Goal: Task Accomplishment & Management: Use online tool/utility

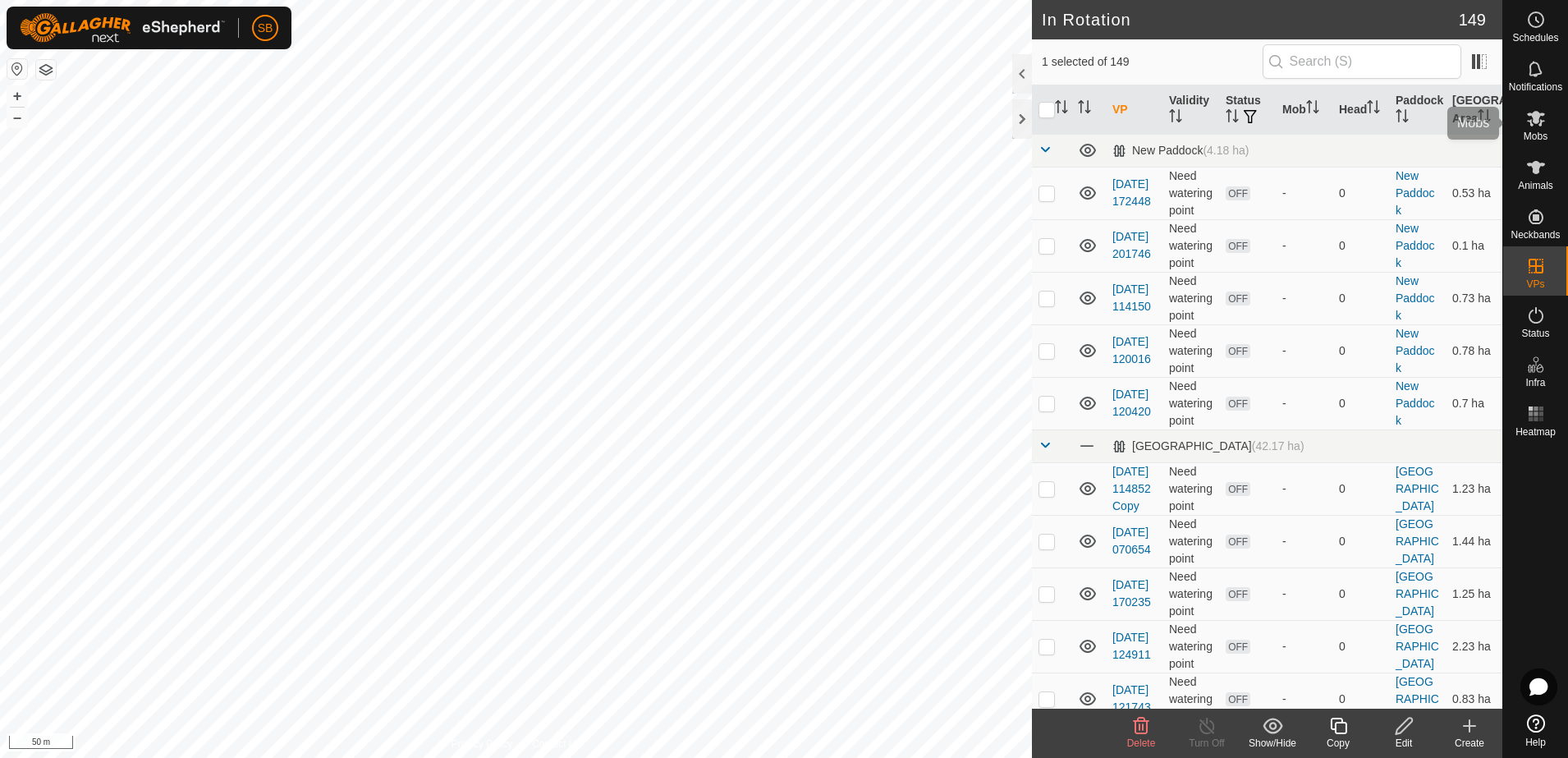
drag, startPoint x: 1537, startPoint y: 119, endPoint x: 1524, endPoint y: 129, distance: 16.4
click at [1537, 119] on icon at bounding box center [1536, 119] width 18 height 16
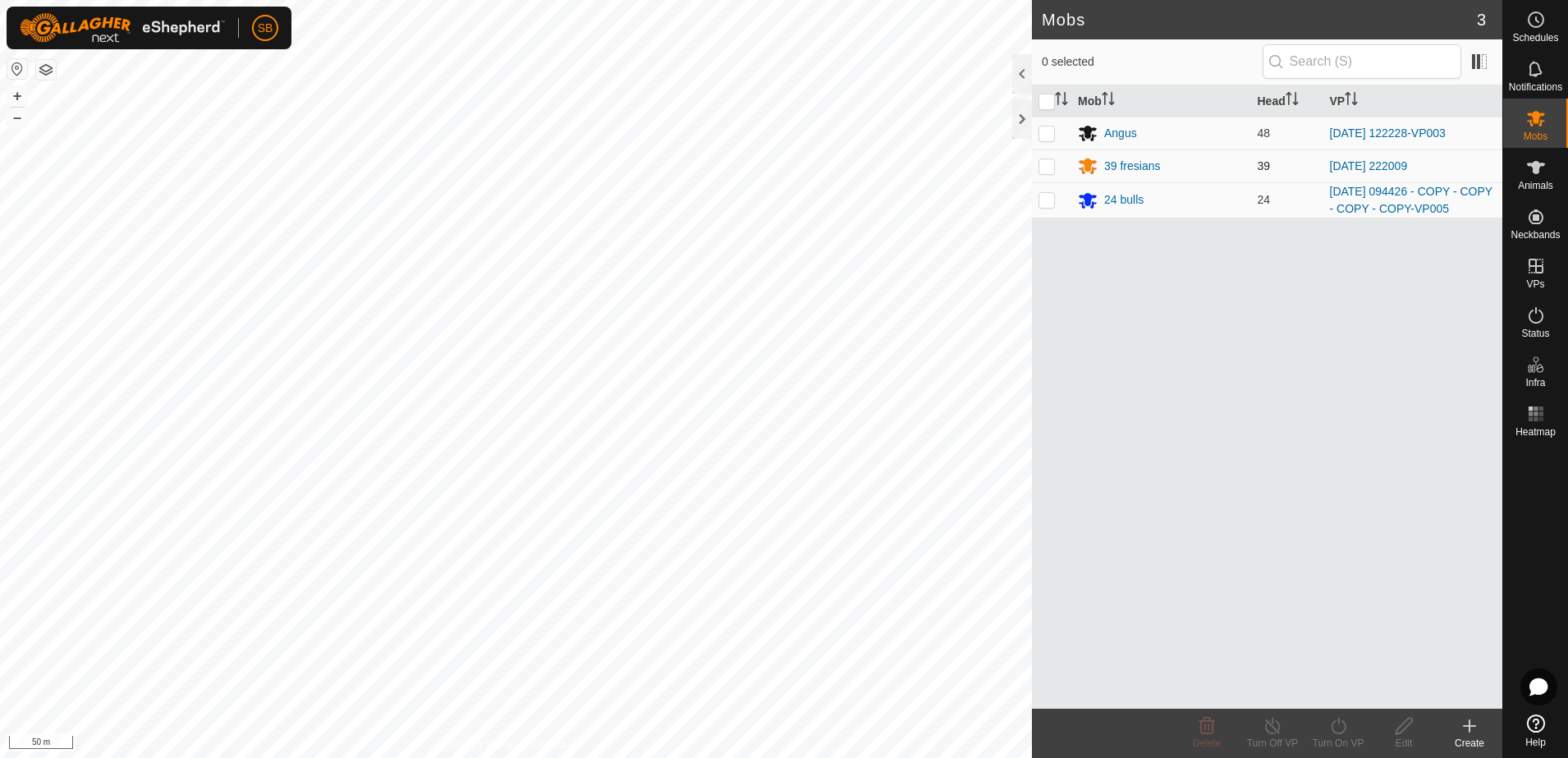
click at [1048, 172] on p-checkbox at bounding box center [1047, 166] width 17 height 13
checkbox input "true"
click at [1336, 722] on icon at bounding box center [1339, 726] width 21 height 20
click at [1341, 681] on link "Now" at bounding box center [1387, 689] width 162 height 33
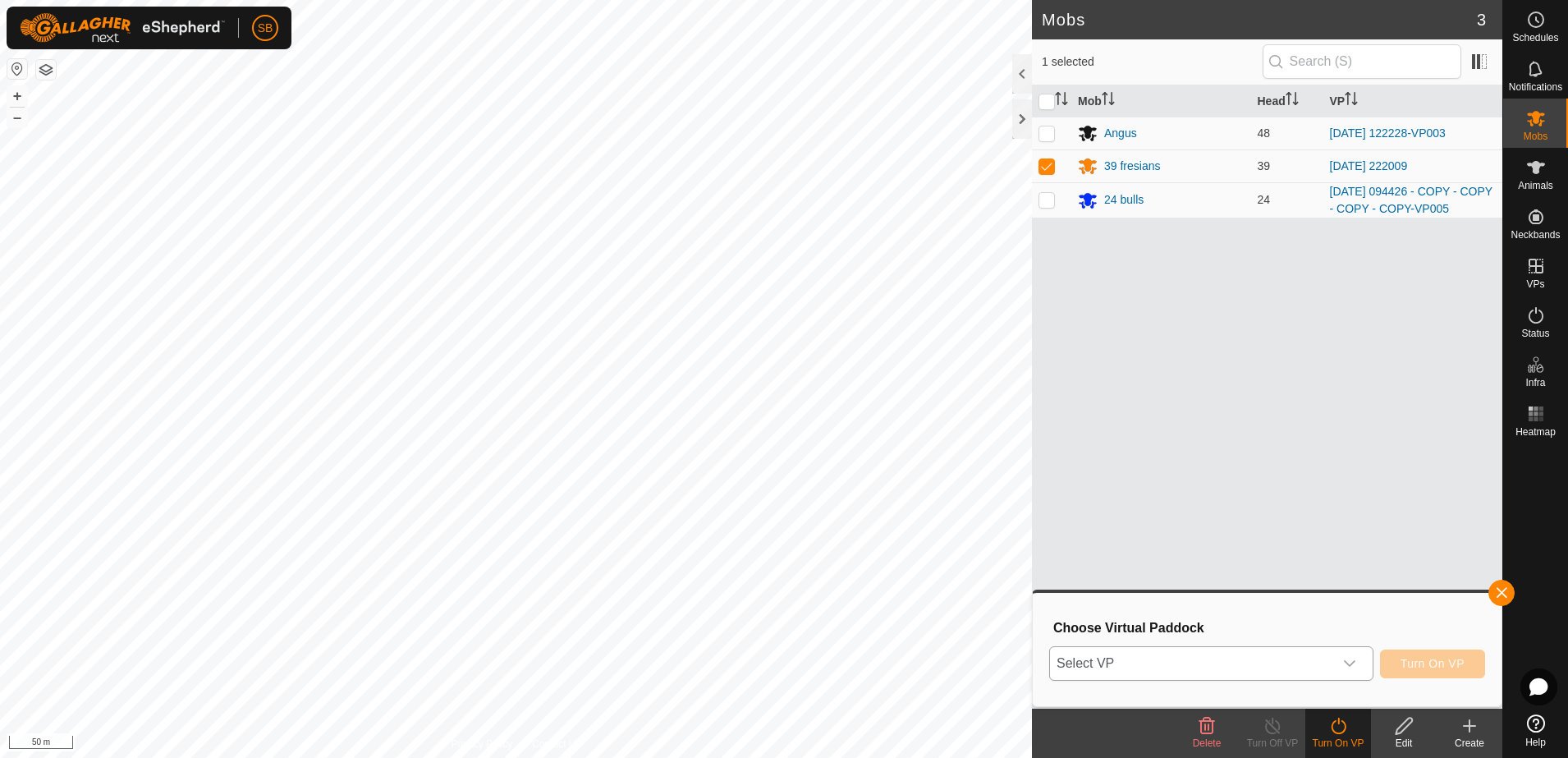
click at [1313, 658] on span "Select VP" at bounding box center [1192, 663] width 283 height 33
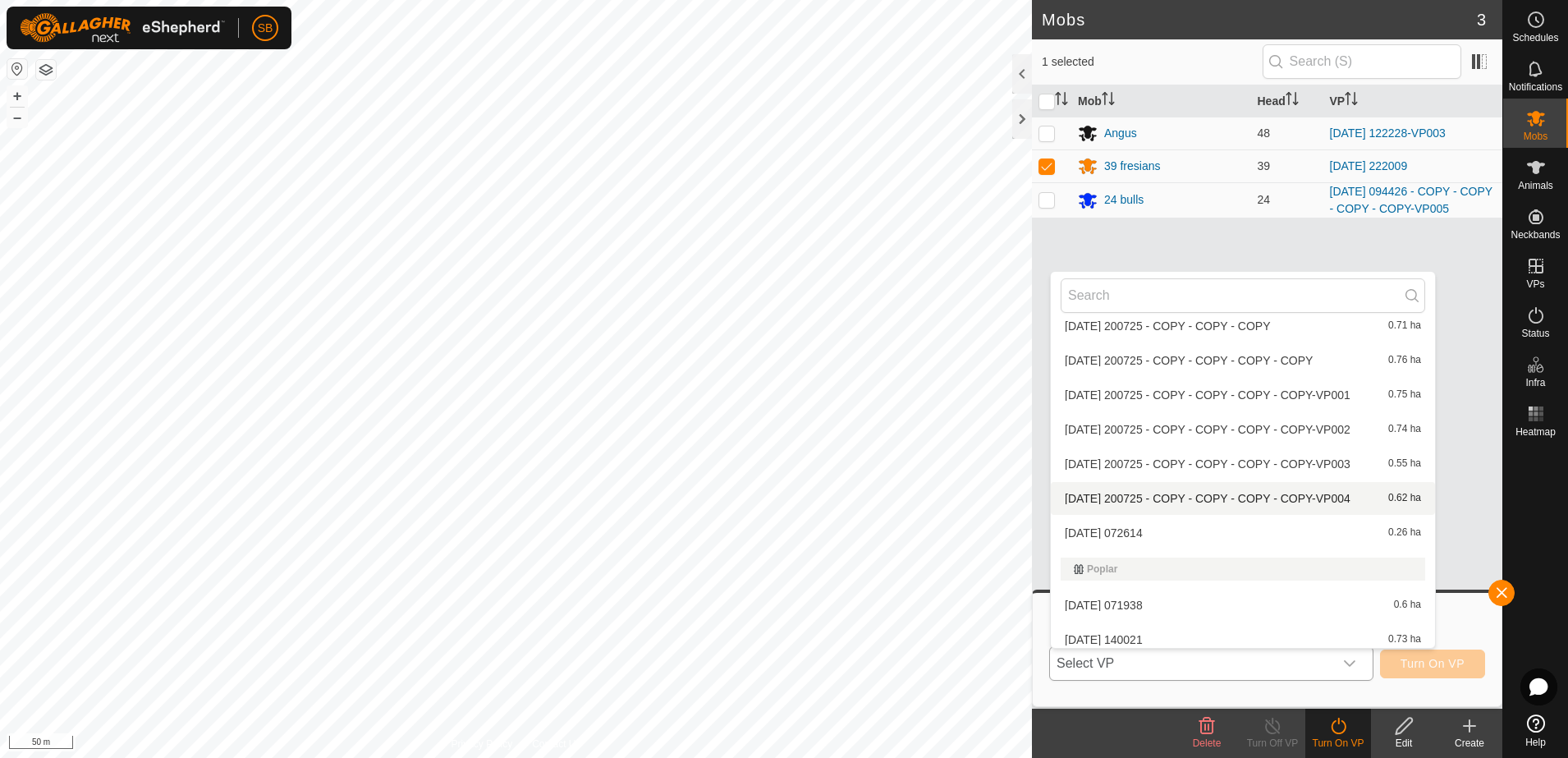
scroll to position [3839, 0]
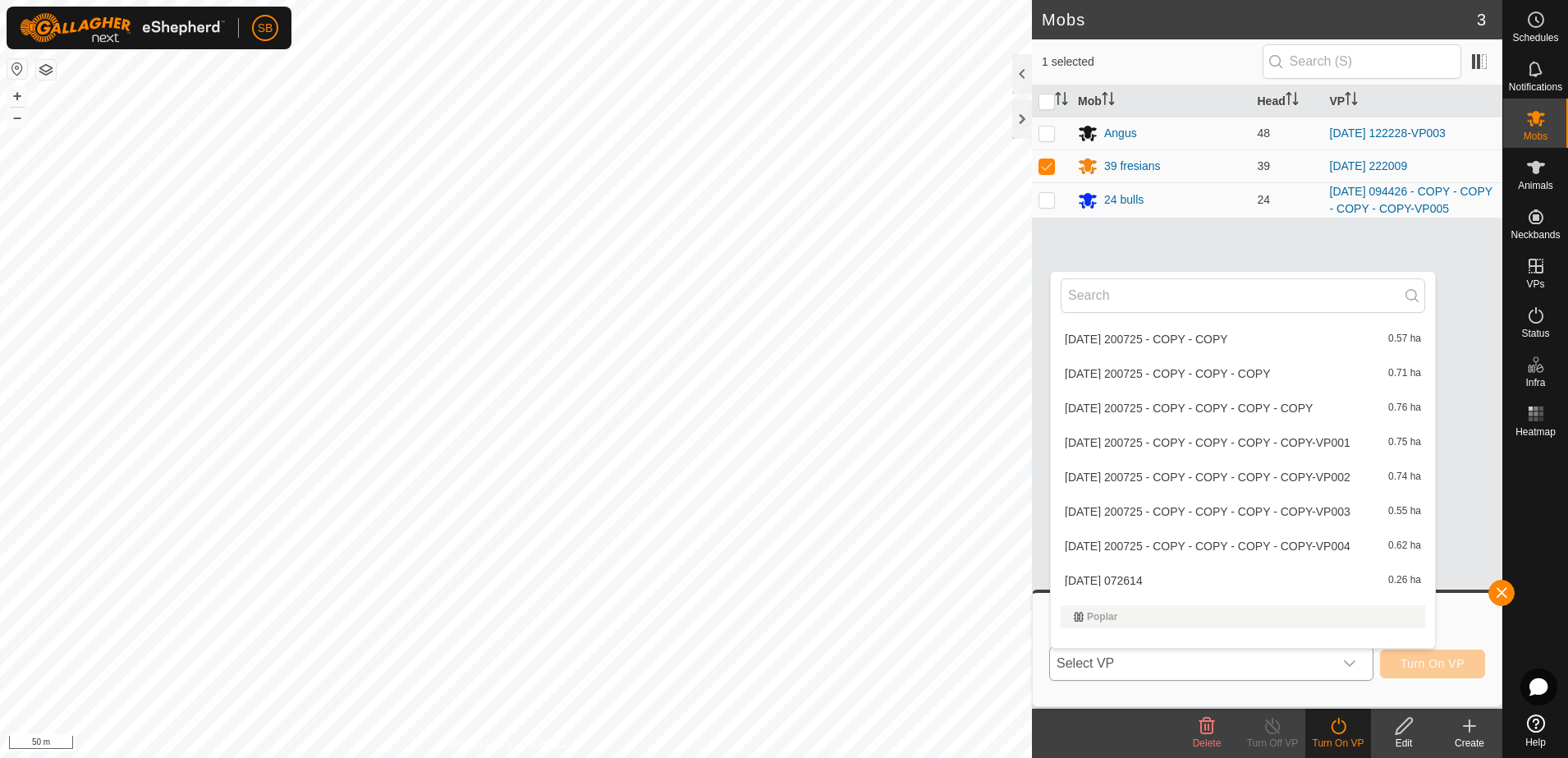
click at [1276, 580] on li "[DATE] 072614 0.26 ha" at bounding box center [1243, 580] width 384 height 33
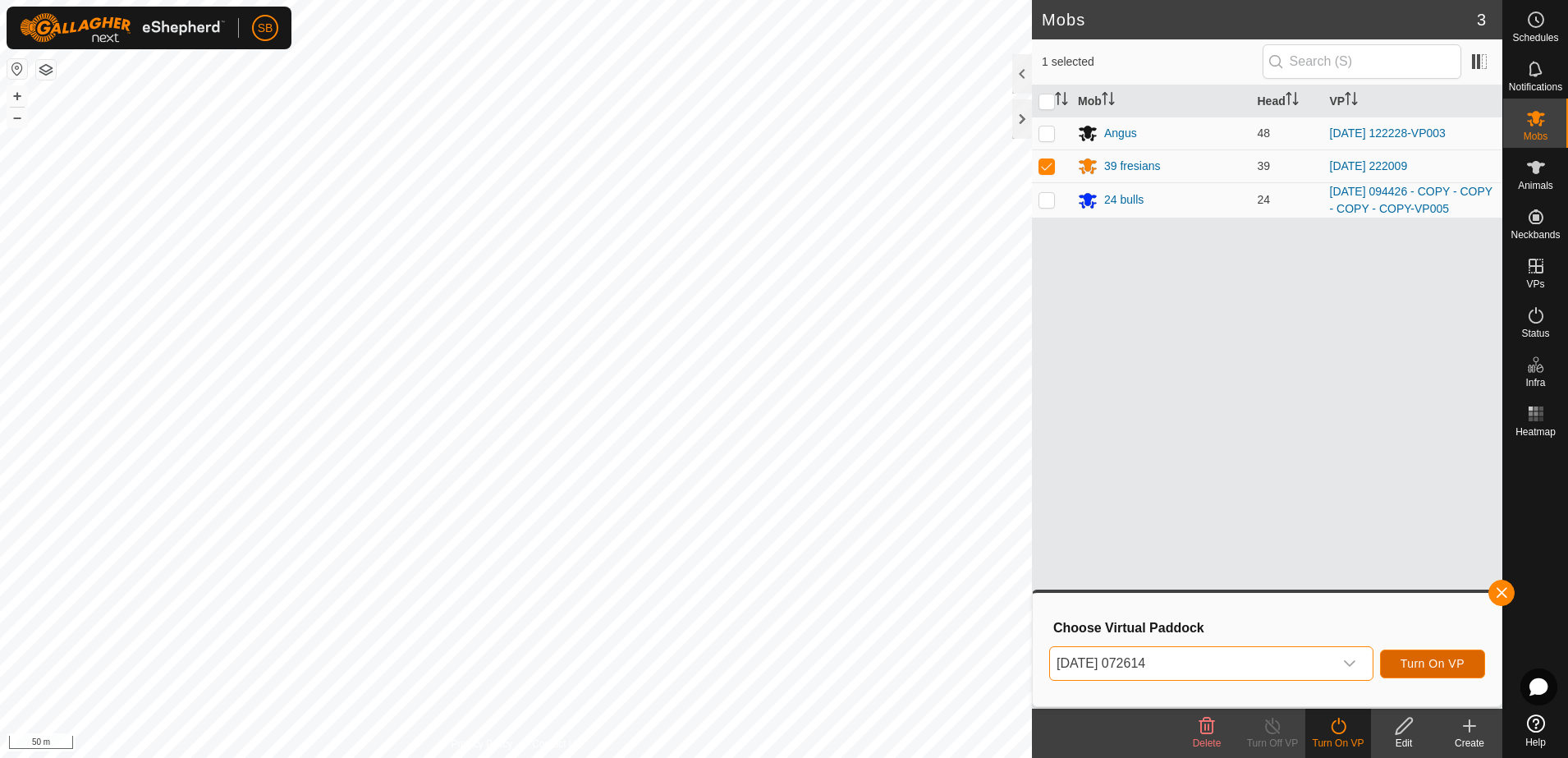
click at [1404, 666] on span "Turn On VP" at bounding box center [1433, 663] width 64 height 13
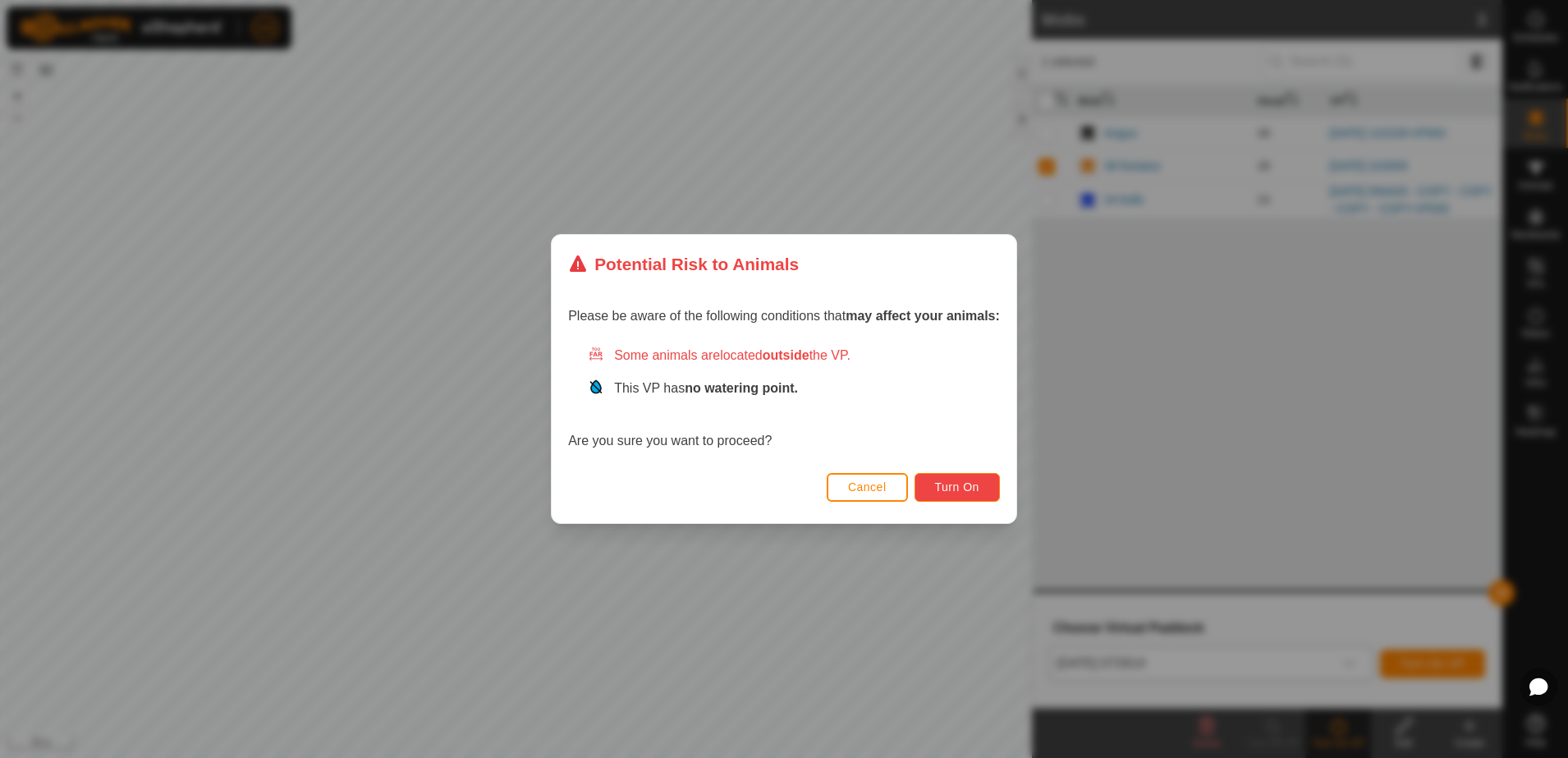
click at [968, 480] on span "Turn On" at bounding box center [957, 487] width 44 height 13
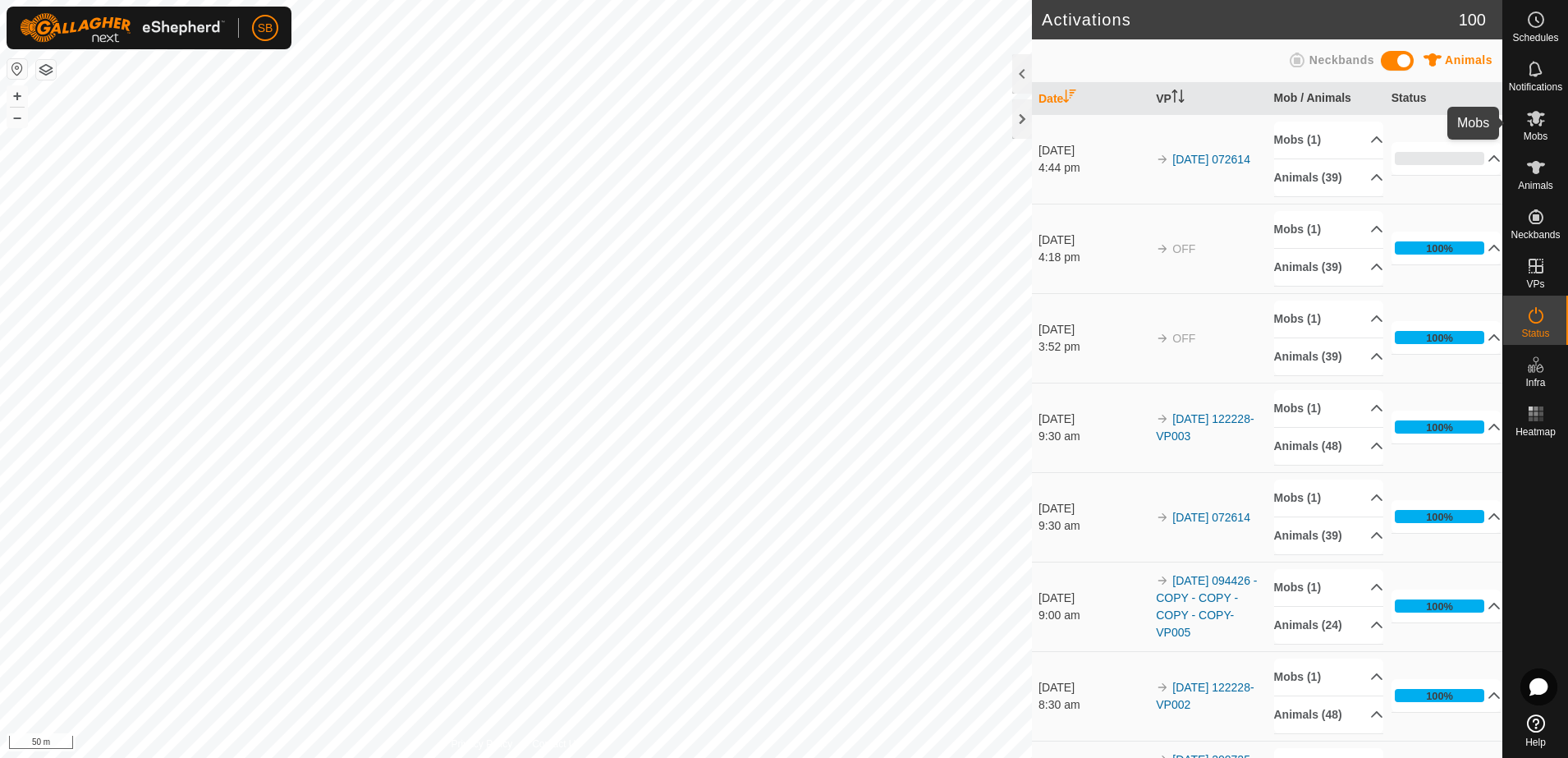
click at [1532, 136] on span "Mobs" at bounding box center [1535, 136] width 23 height 10
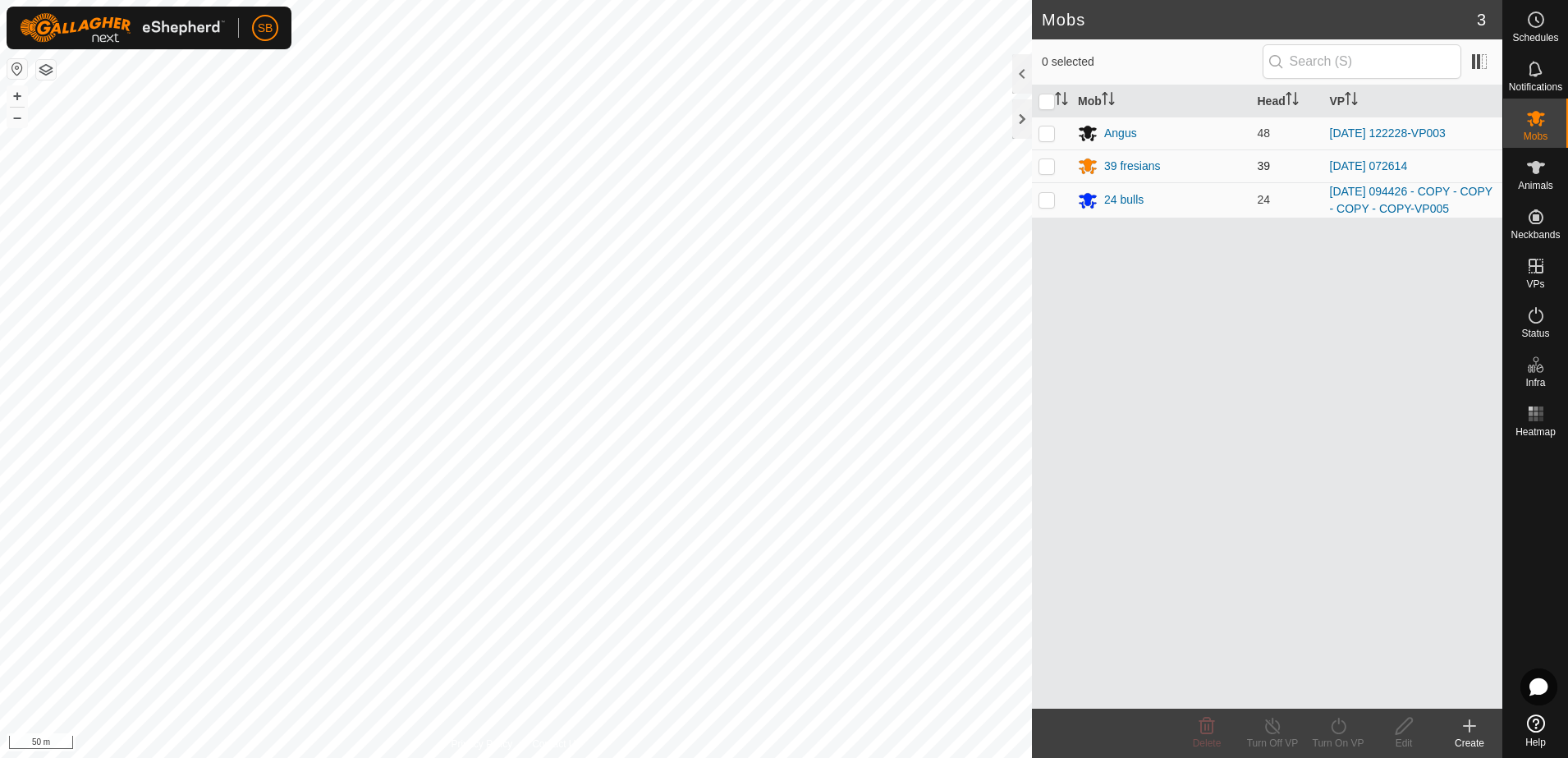
click at [1047, 171] on p-checkbox at bounding box center [1047, 166] width 17 height 13
checkbox input "true"
click at [1279, 723] on icon at bounding box center [1273, 726] width 21 height 20
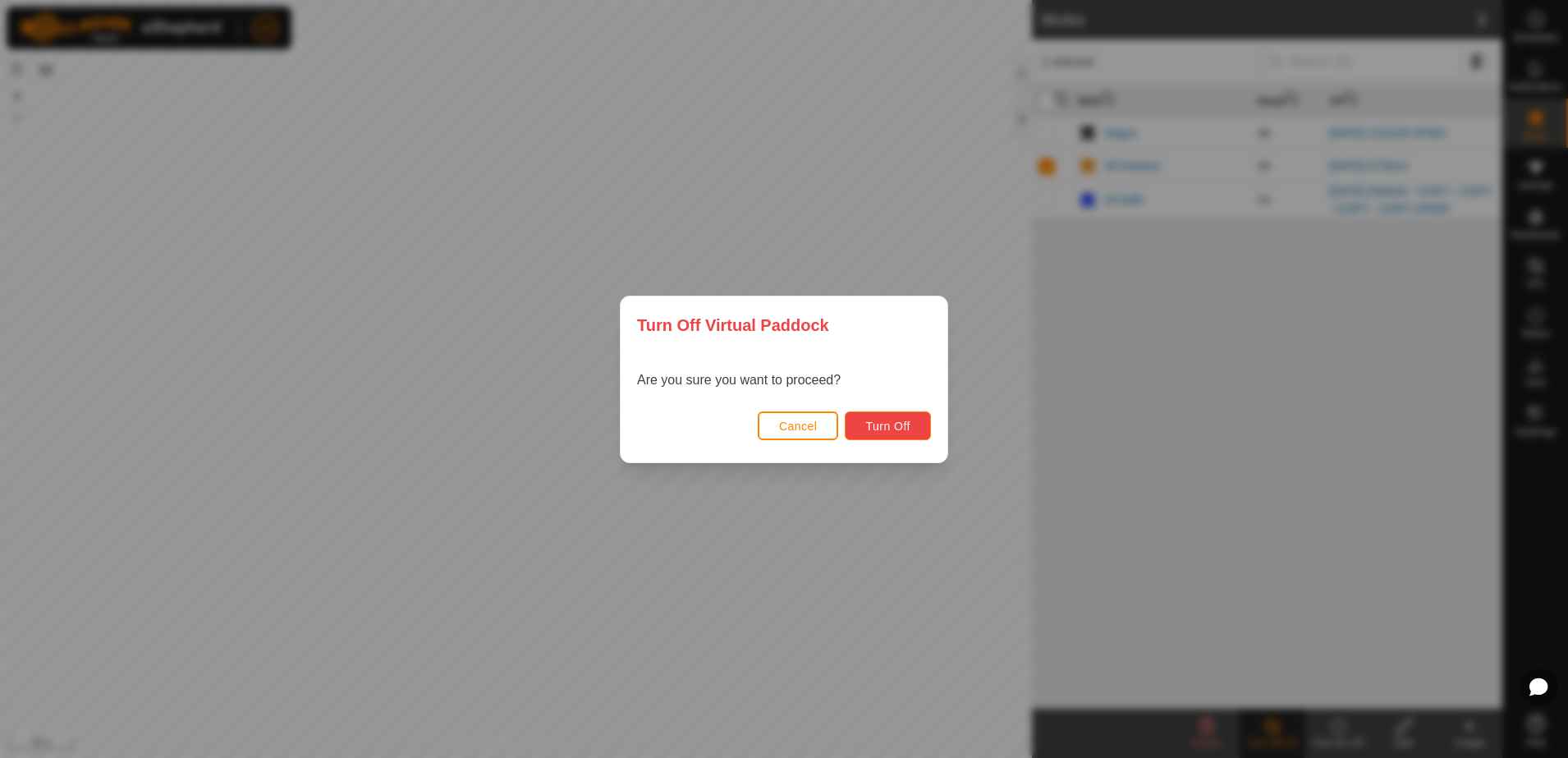
click at [881, 428] on span "Turn Off" at bounding box center [888, 427] width 45 height 13
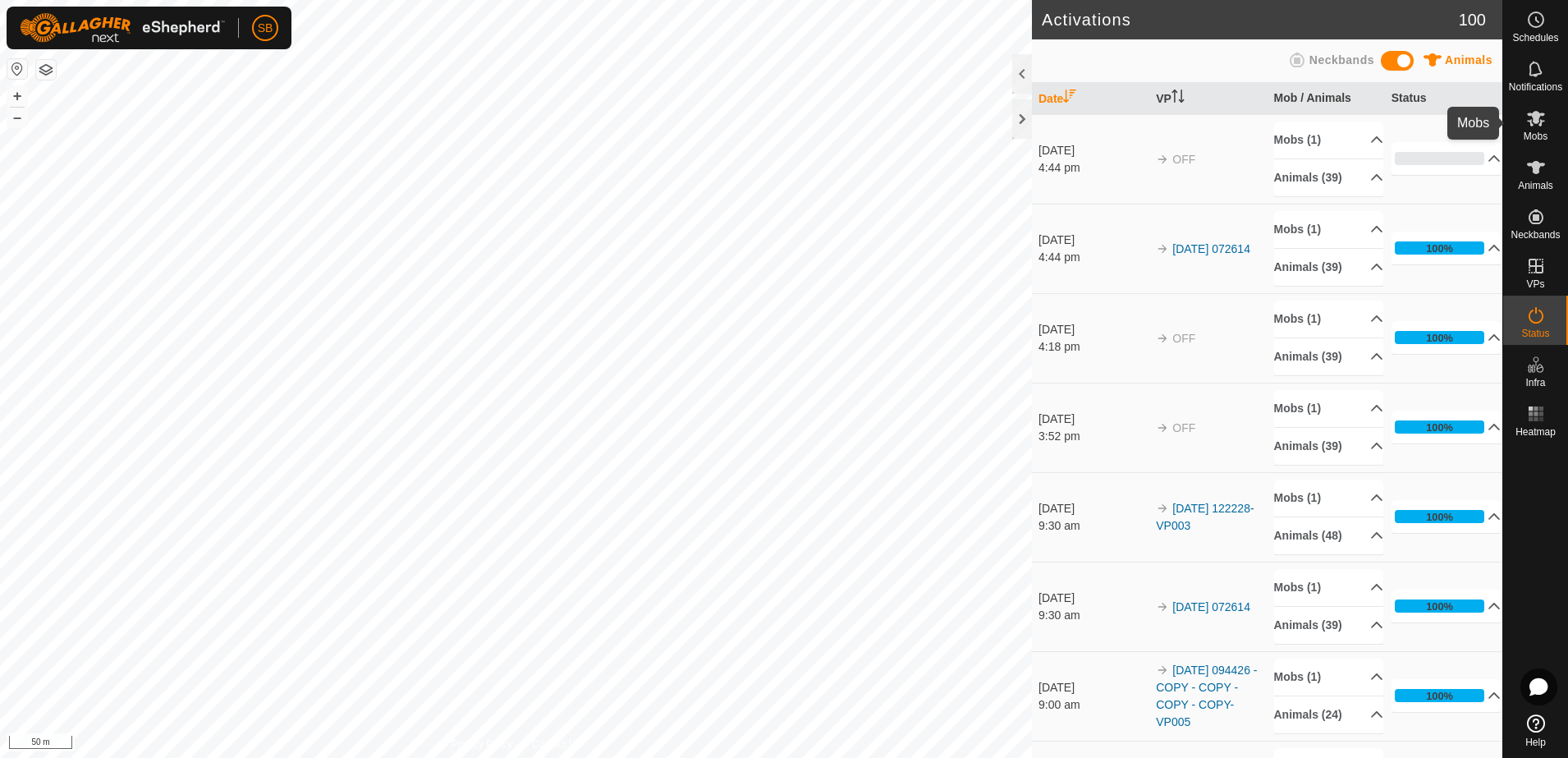
click at [1535, 131] on span "Mobs" at bounding box center [1535, 136] width 23 height 10
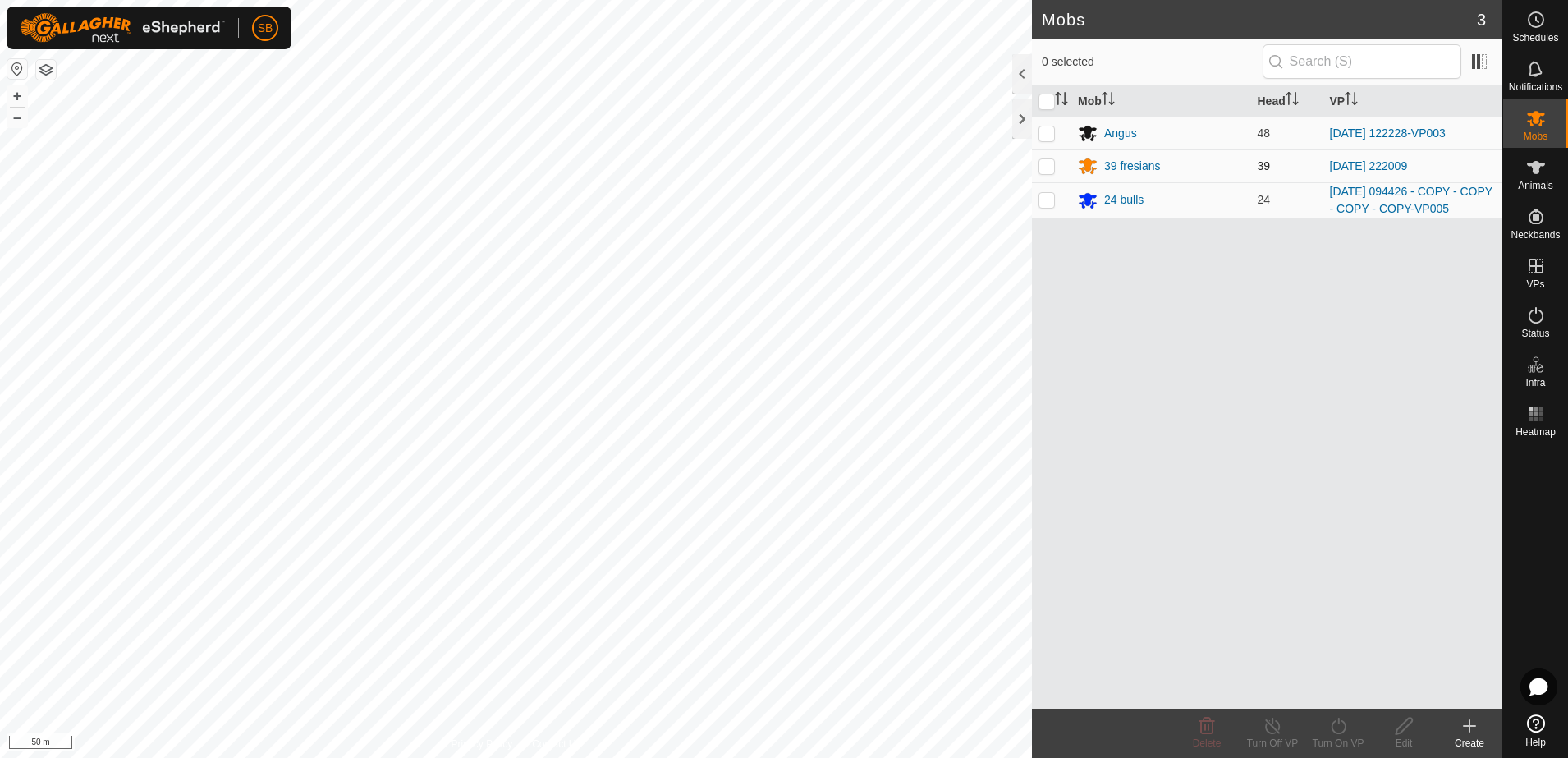
click at [1044, 166] on p-checkbox at bounding box center [1047, 166] width 17 height 13
checkbox input "true"
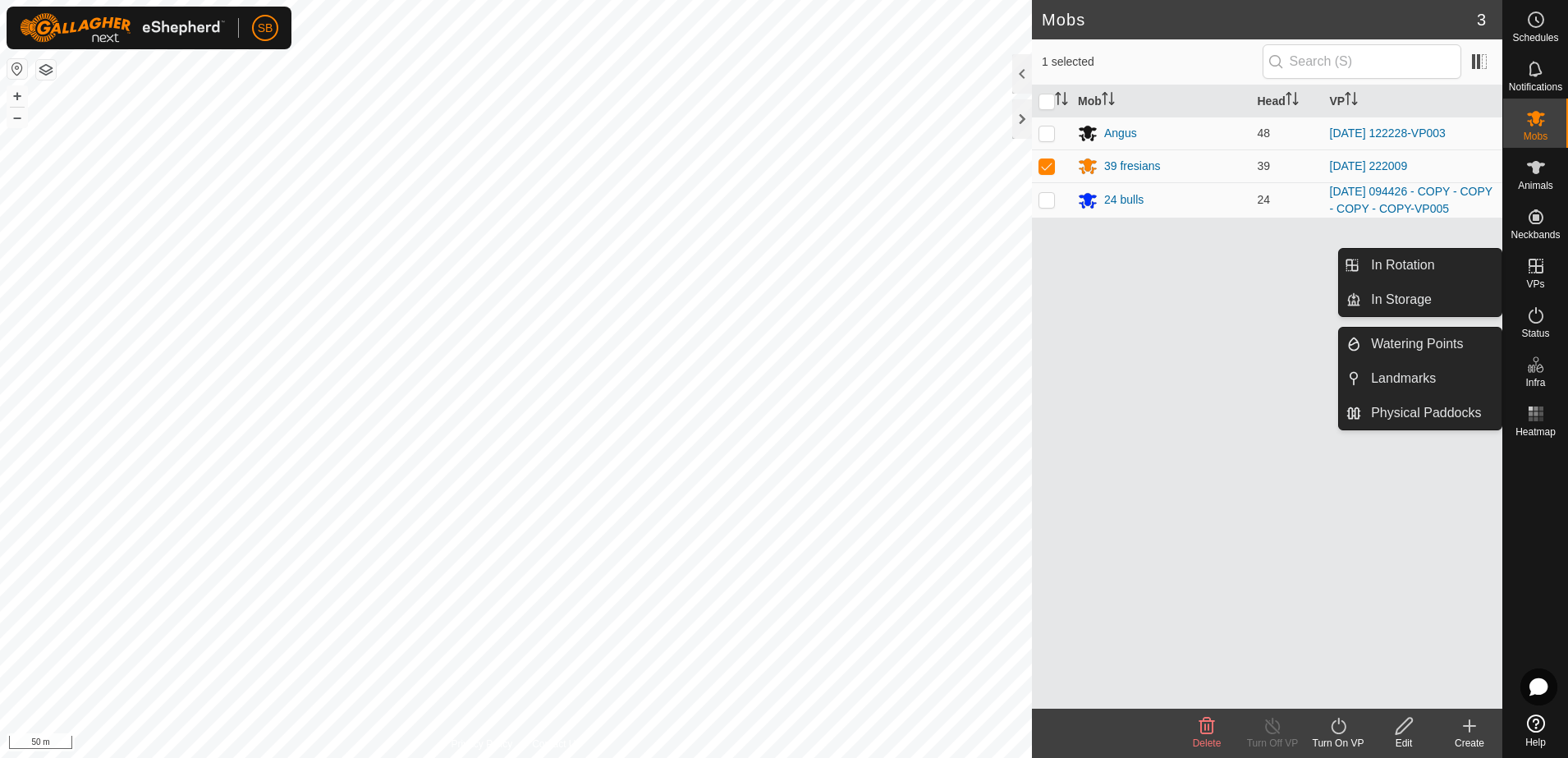
click at [1526, 280] on span "VPs" at bounding box center [1535, 284] width 18 height 10
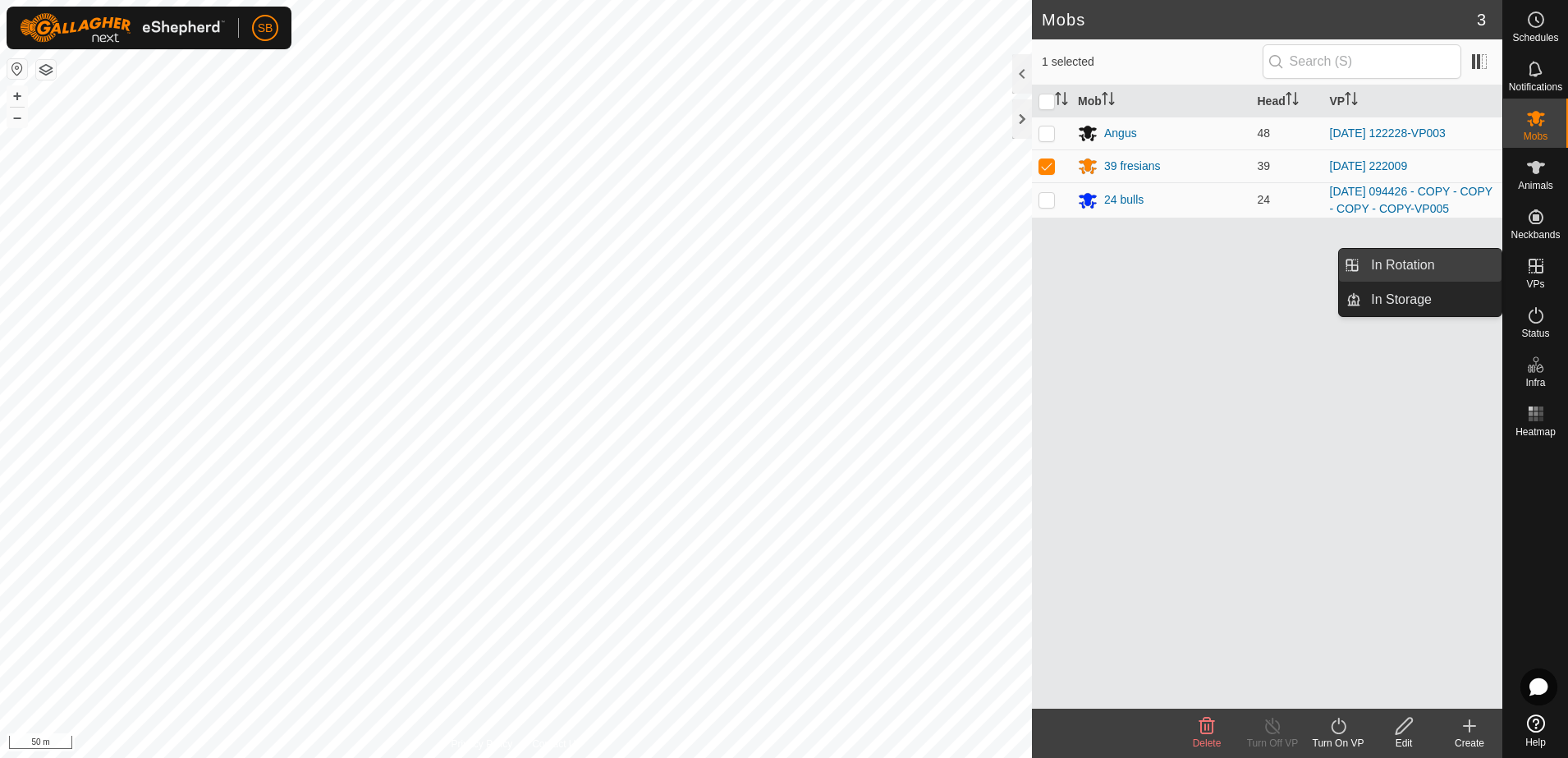
click at [1407, 267] on link "In Rotation" at bounding box center [1432, 264] width 140 height 33
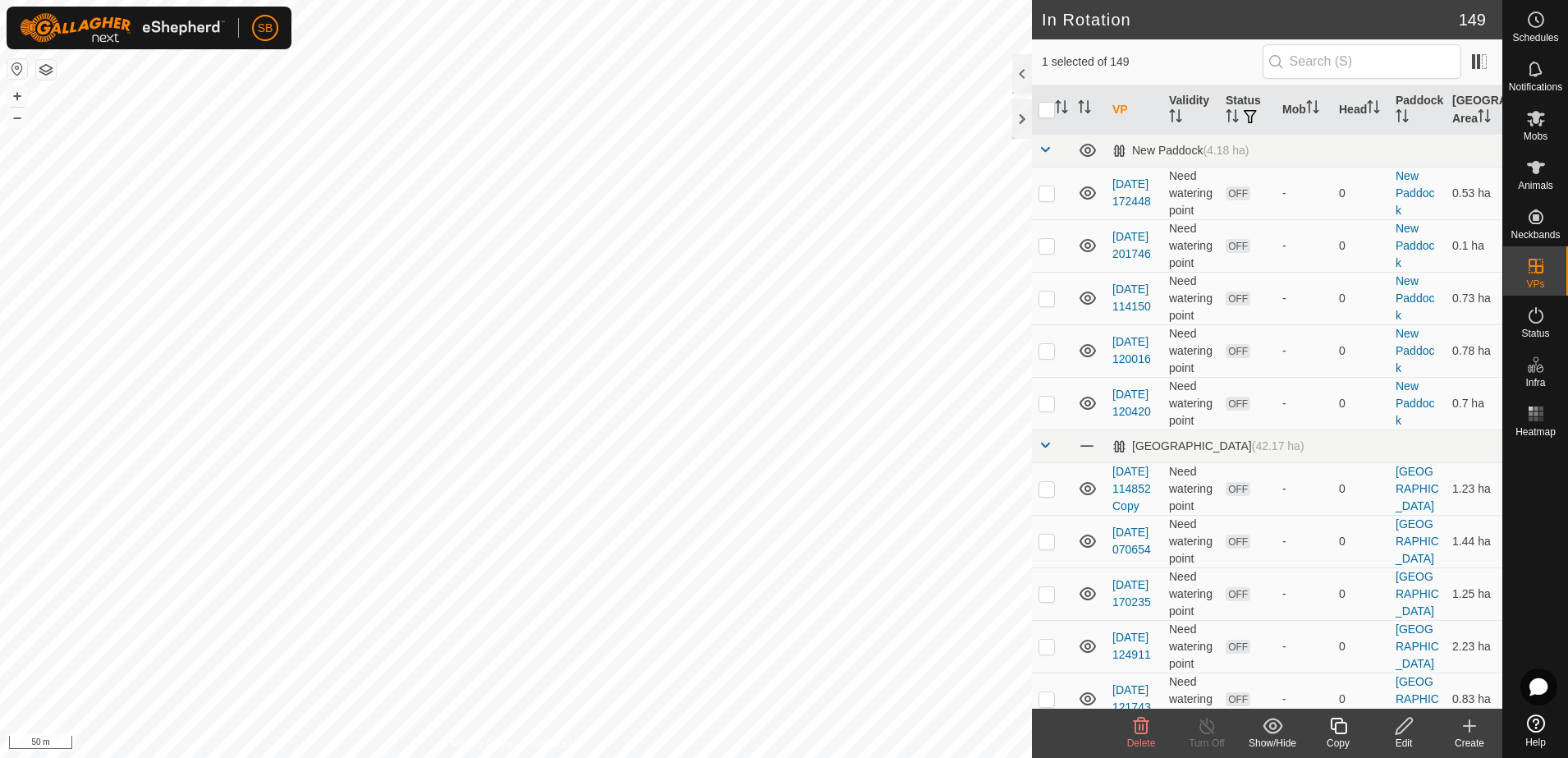
click at [1468, 732] on icon at bounding box center [1470, 726] width 20 height 20
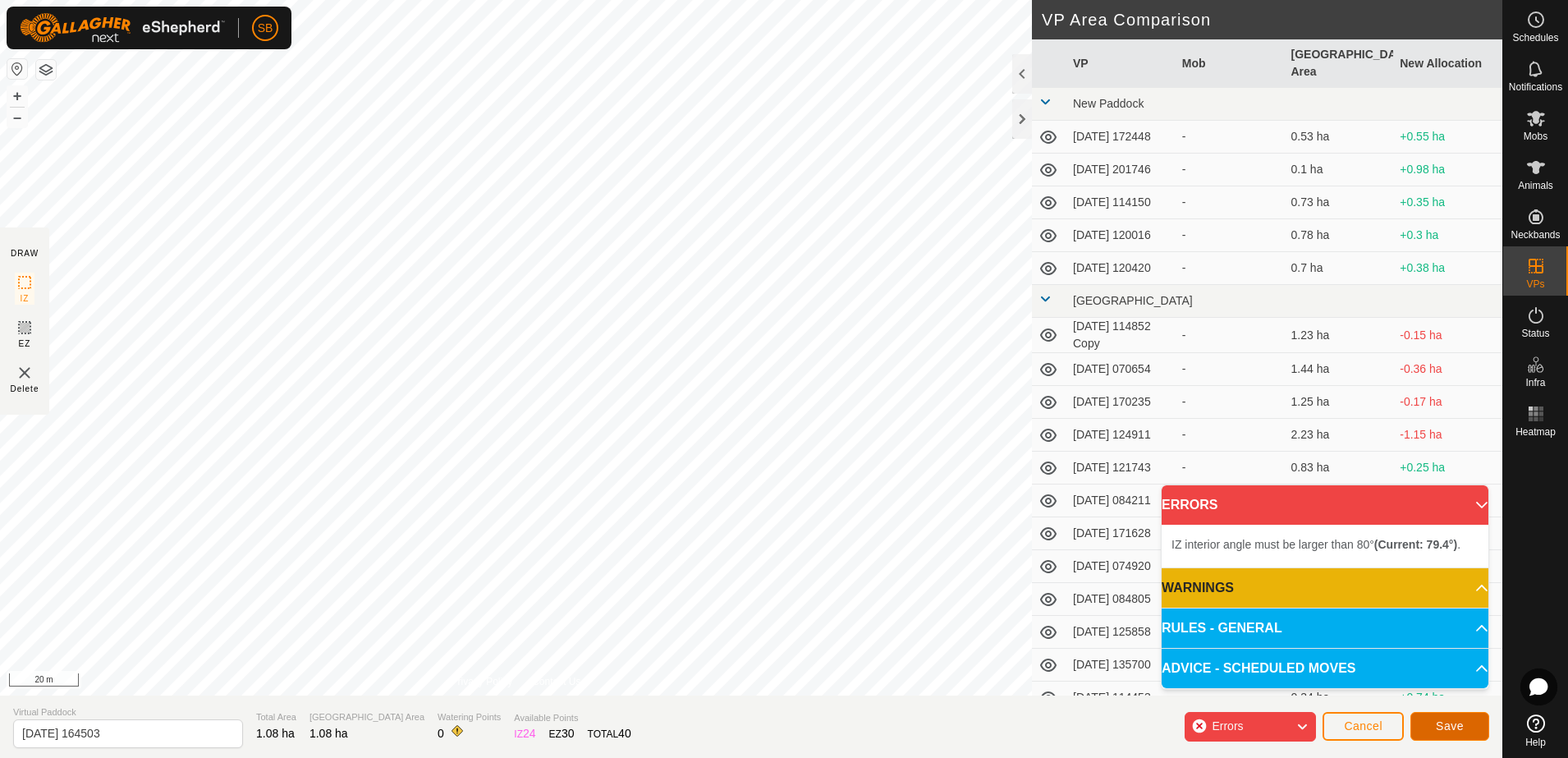
click at [1454, 728] on span "Save" at bounding box center [1449, 726] width 28 height 13
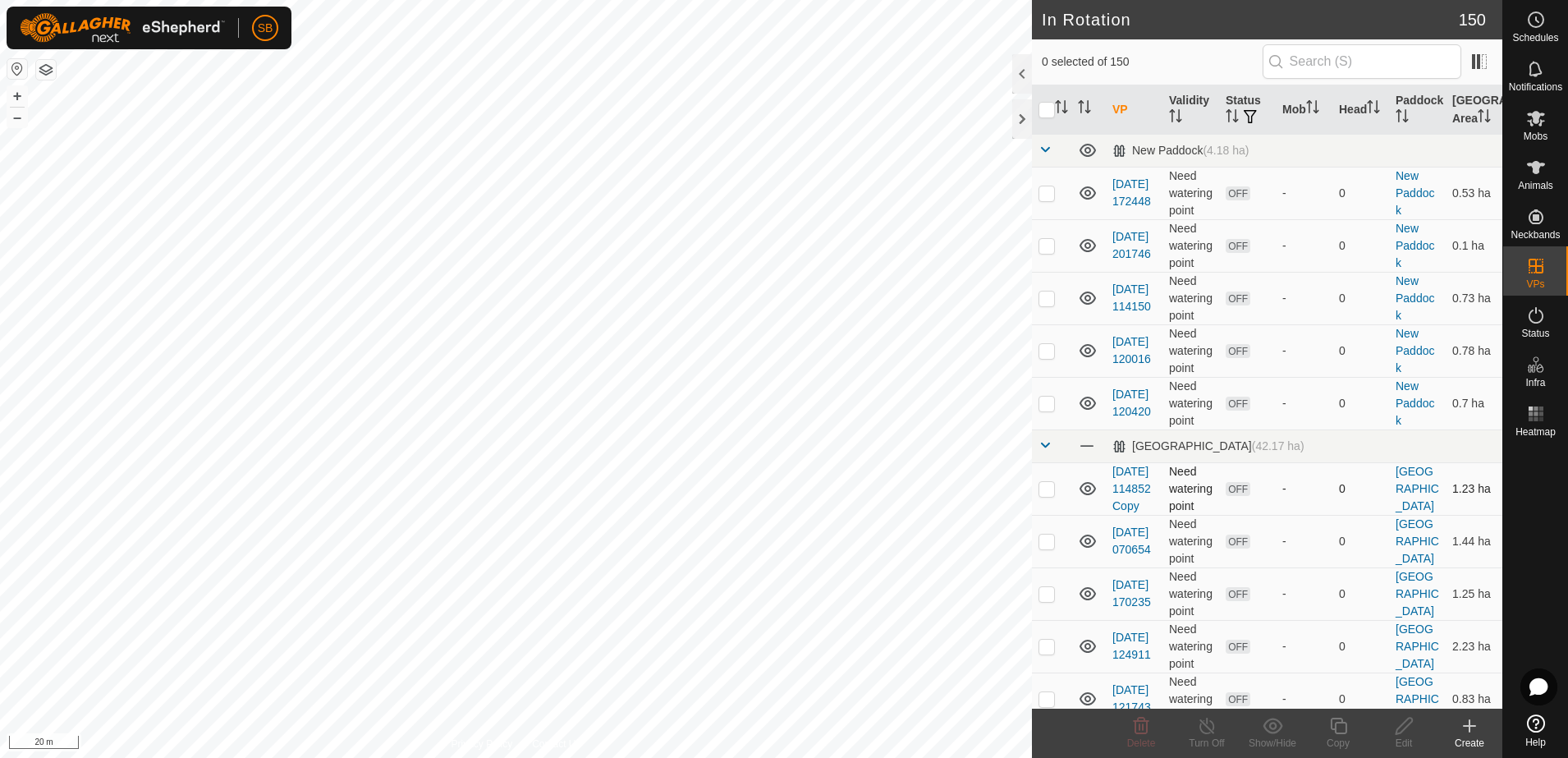
checkbox input "true"
click at [1408, 726] on icon at bounding box center [1404, 726] width 21 height 20
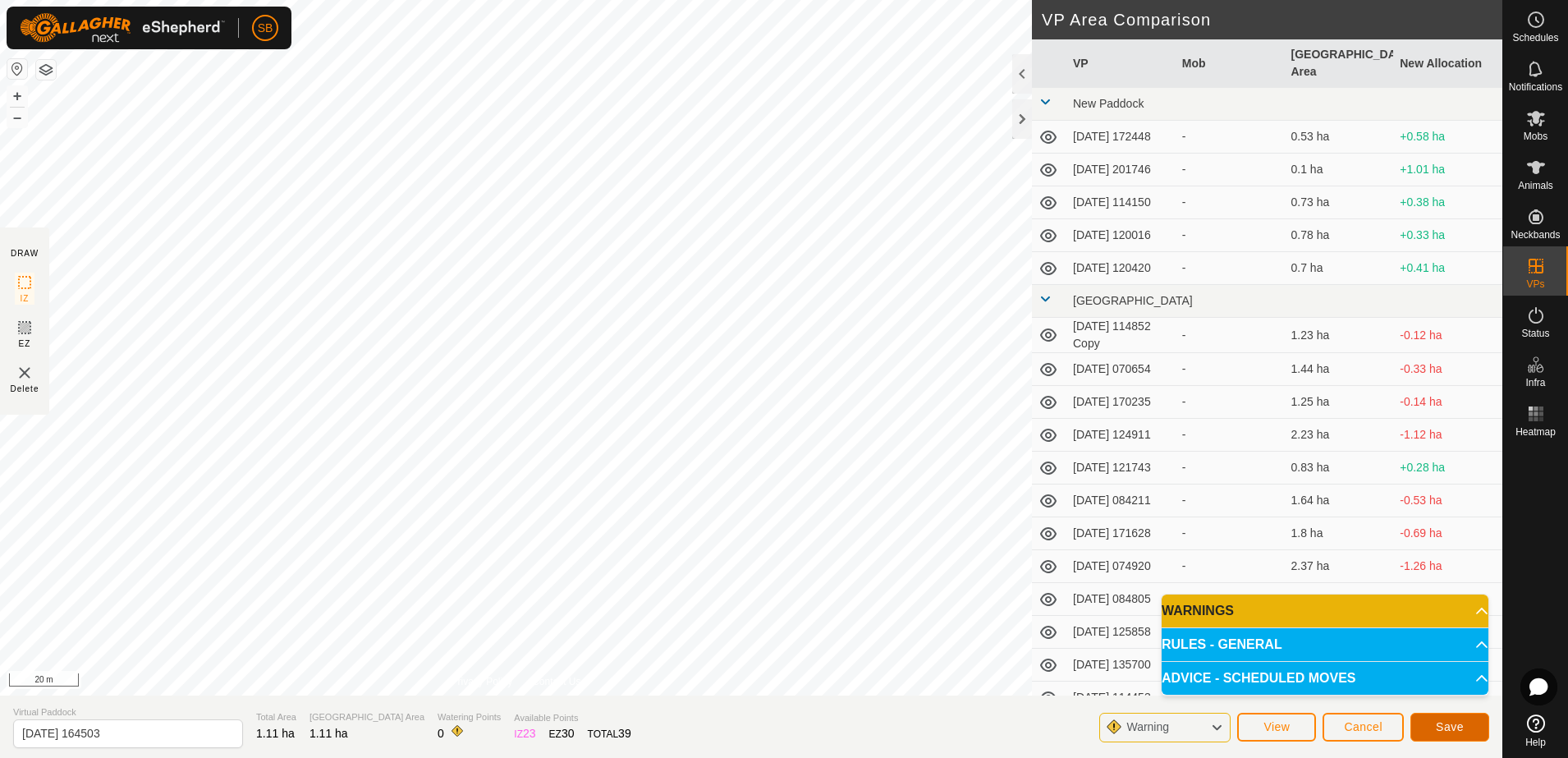
click at [1433, 723] on button "Save" at bounding box center [1450, 727] width 79 height 28
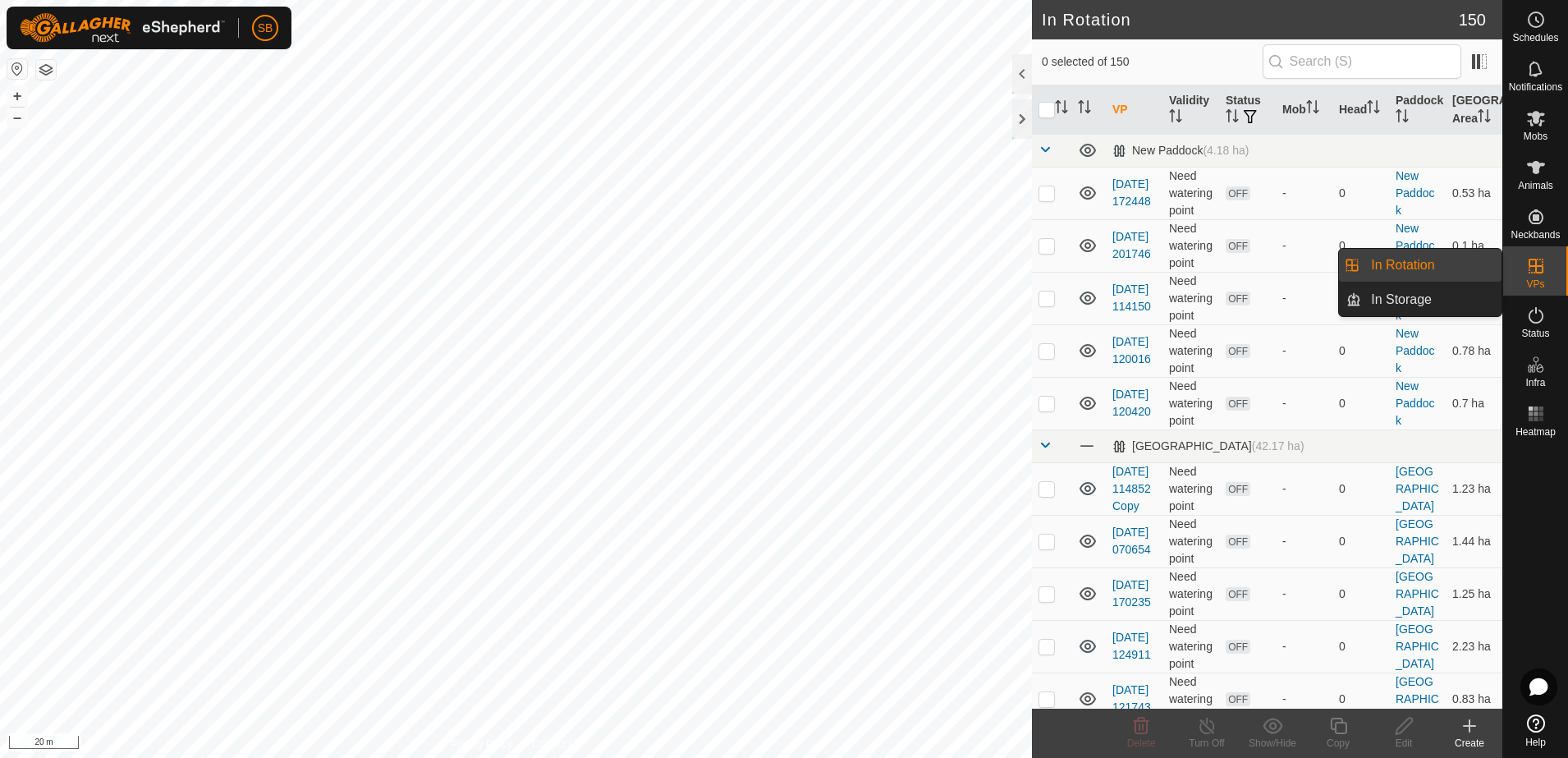
click at [1538, 273] on icon at bounding box center [1536, 266] width 15 height 15
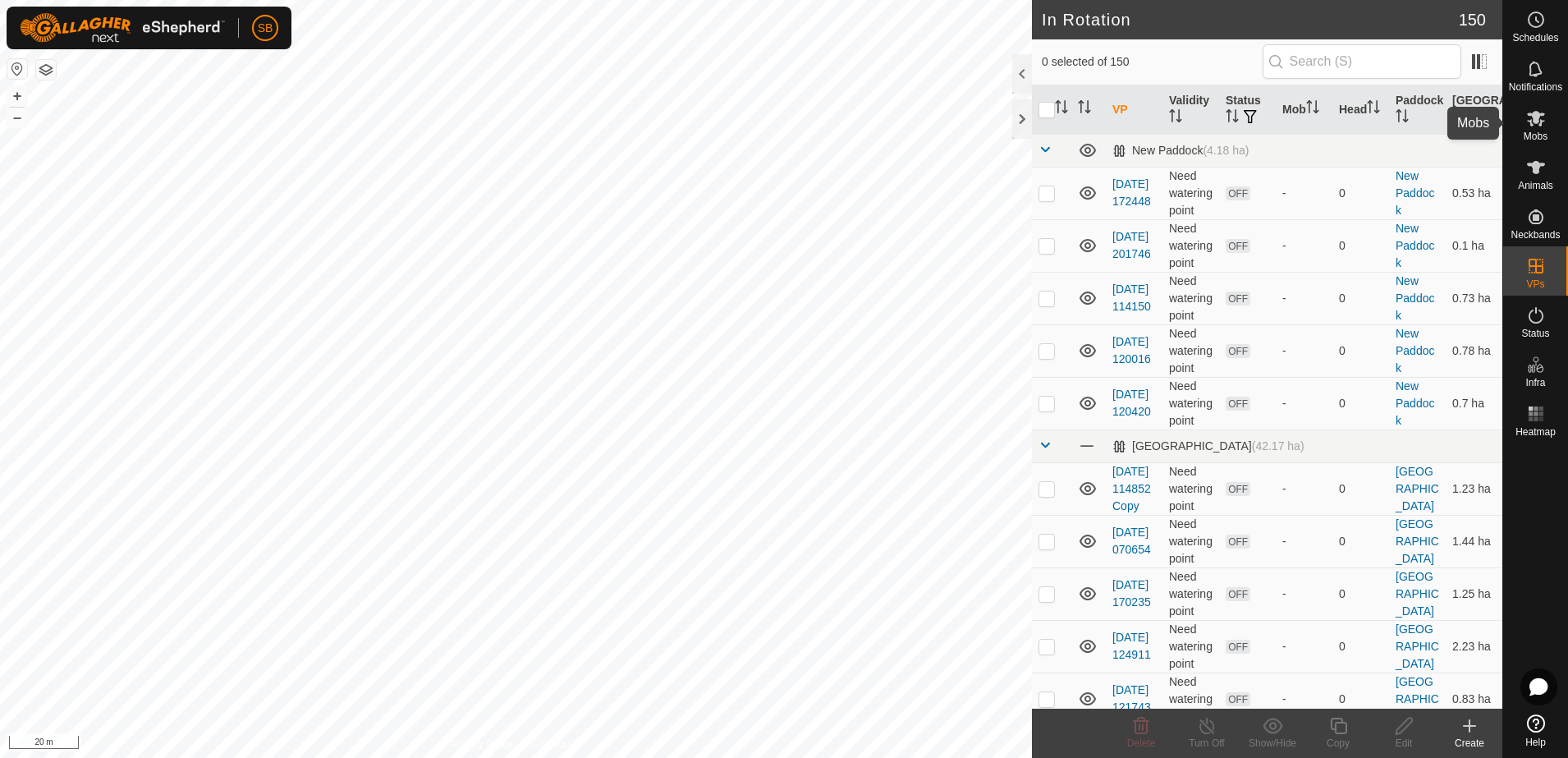
click at [1536, 124] on icon at bounding box center [1536, 119] width 20 height 20
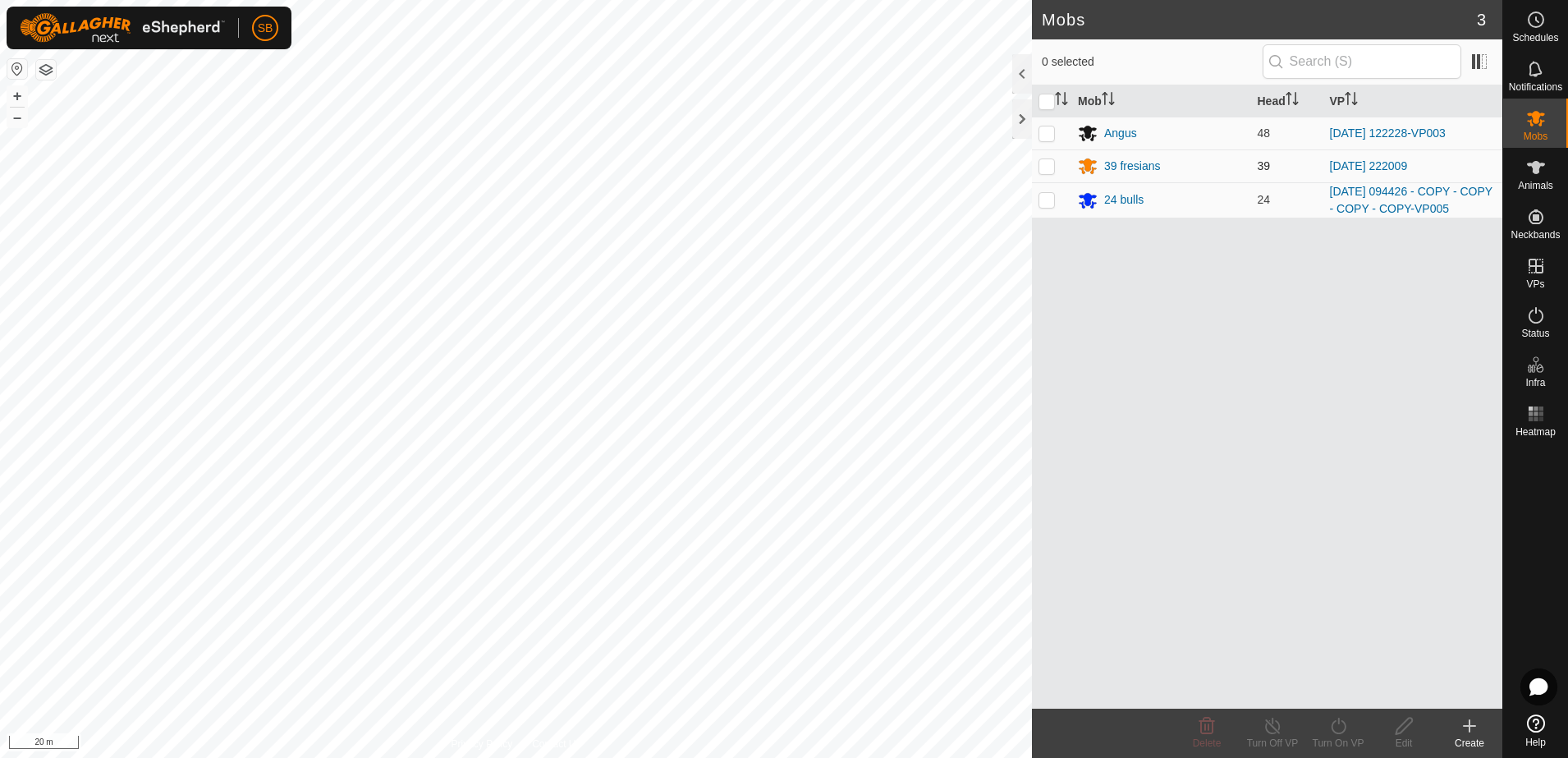
click at [1046, 164] on p-checkbox at bounding box center [1047, 166] width 17 height 13
checkbox input "true"
click at [1344, 726] on icon at bounding box center [1339, 726] width 21 height 20
click at [1331, 696] on link "Now" at bounding box center [1387, 689] width 162 height 33
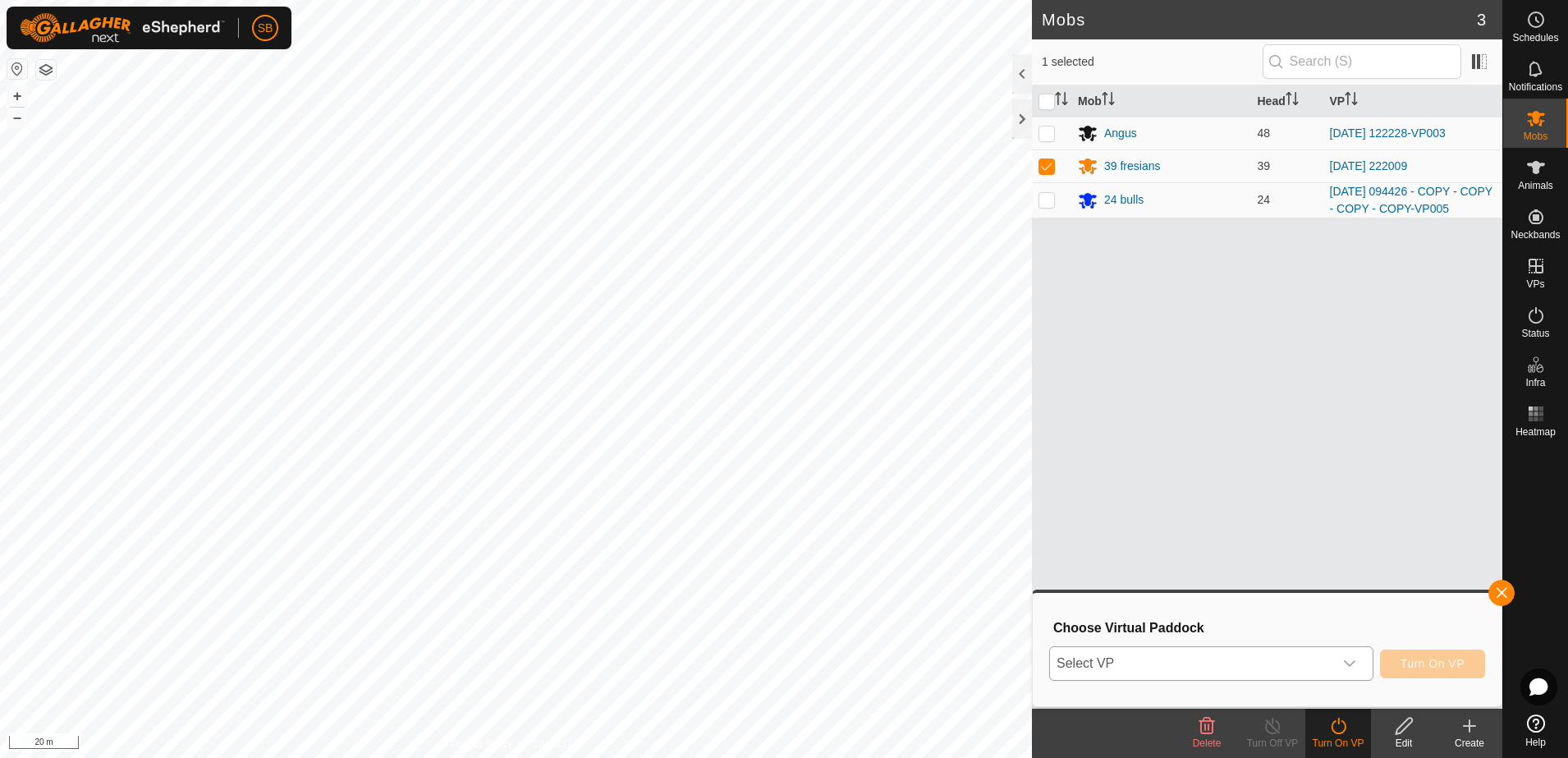
click at [1299, 662] on span "Select VP" at bounding box center [1192, 663] width 283 height 33
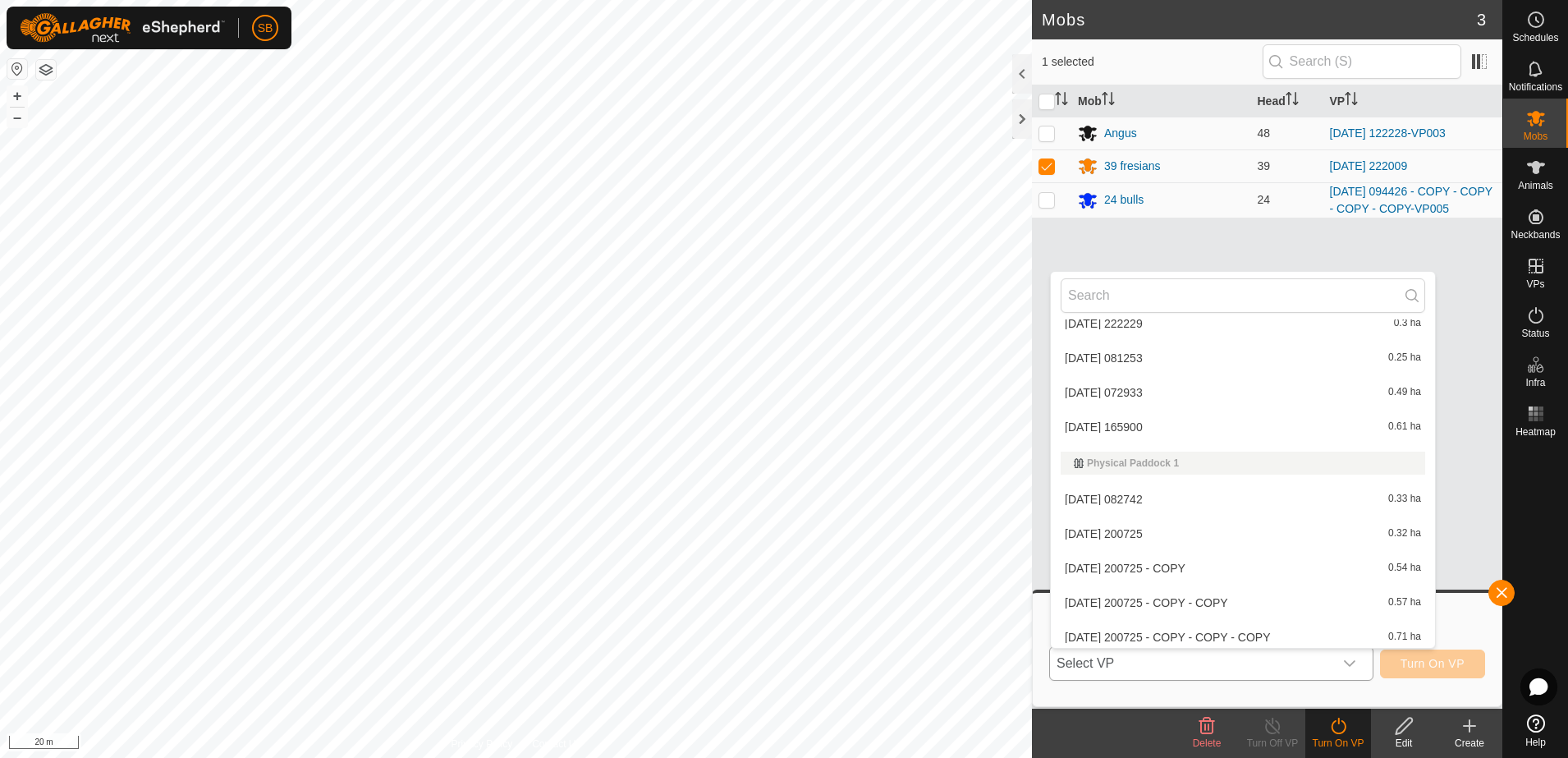
scroll to position [3923, 0]
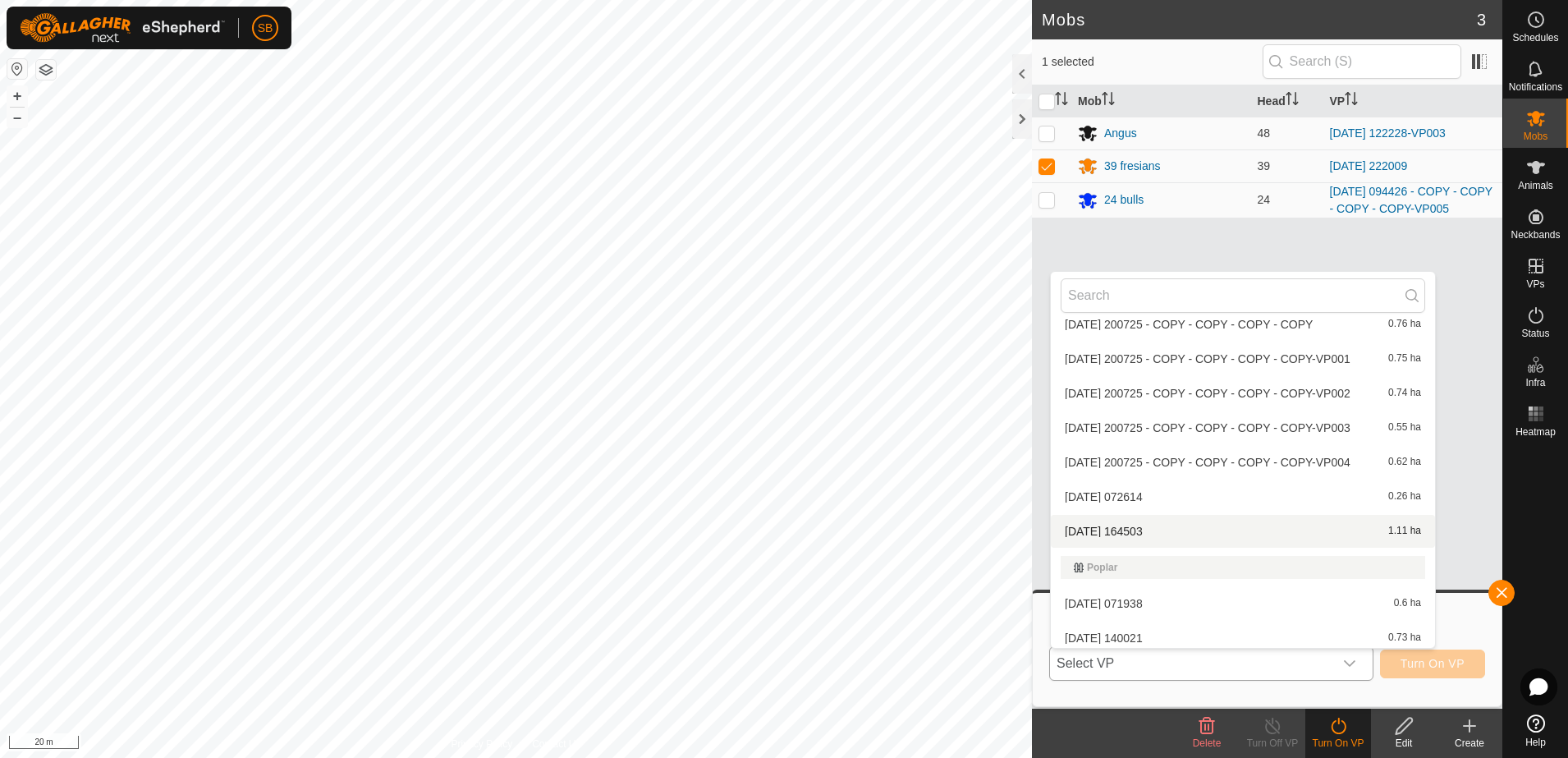
click at [1156, 531] on li "[DATE] 164503 1.11 ha" at bounding box center [1243, 531] width 384 height 33
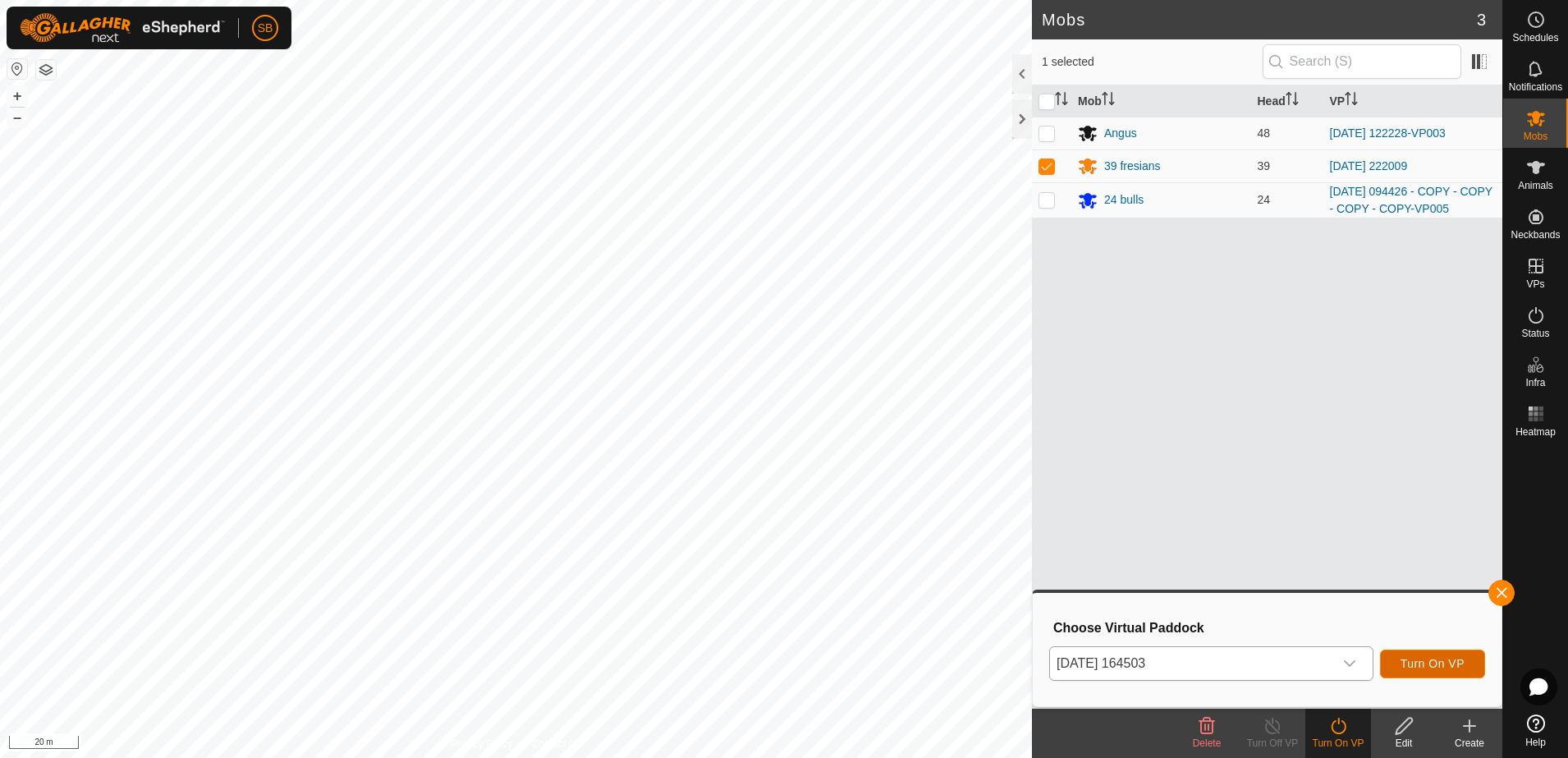
click at [1422, 665] on span "Turn On VP" at bounding box center [1433, 663] width 64 height 13
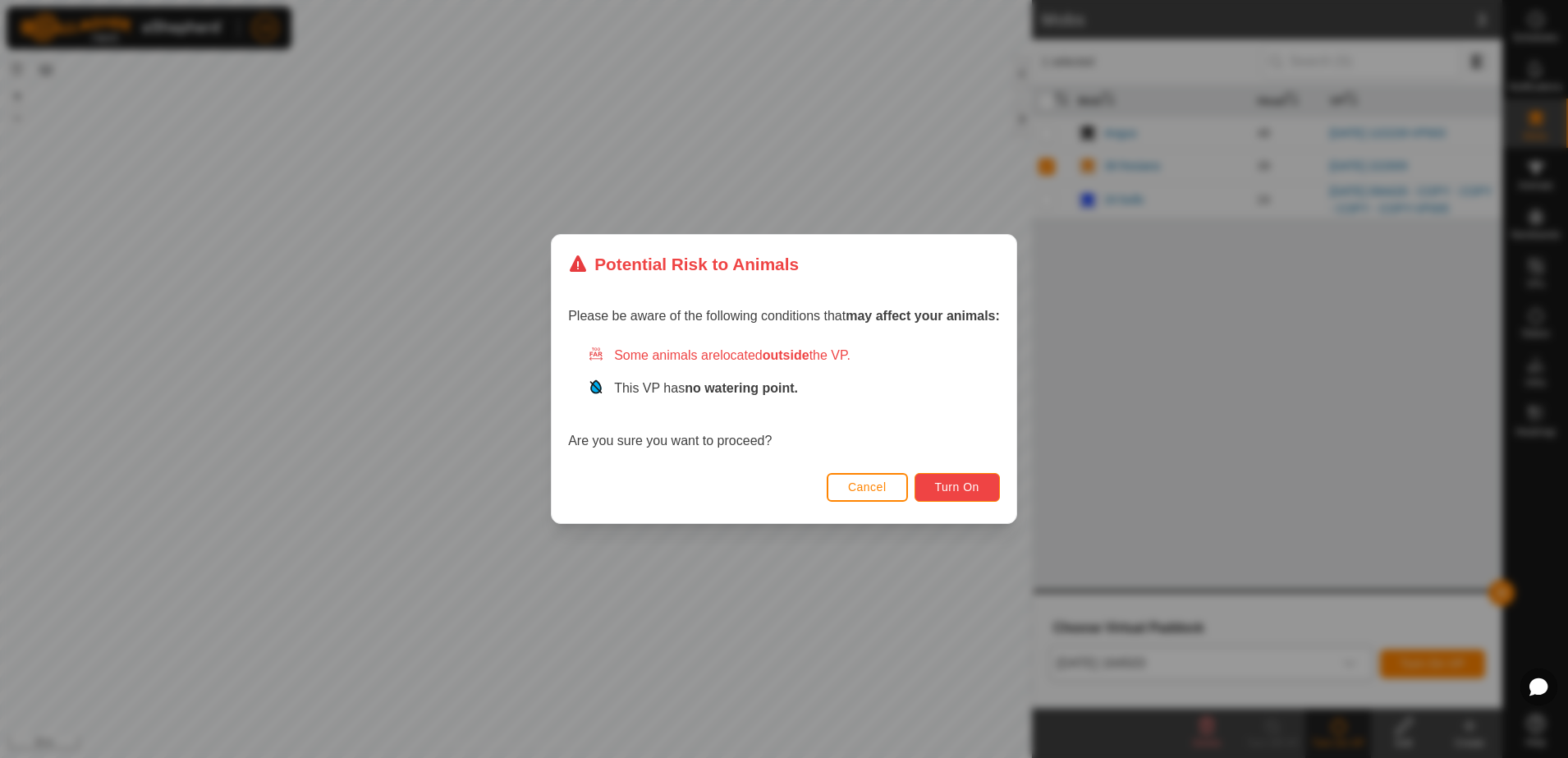
click at [951, 497] on button "Turn On" at bounding box center [958, 488] width 85 height 28
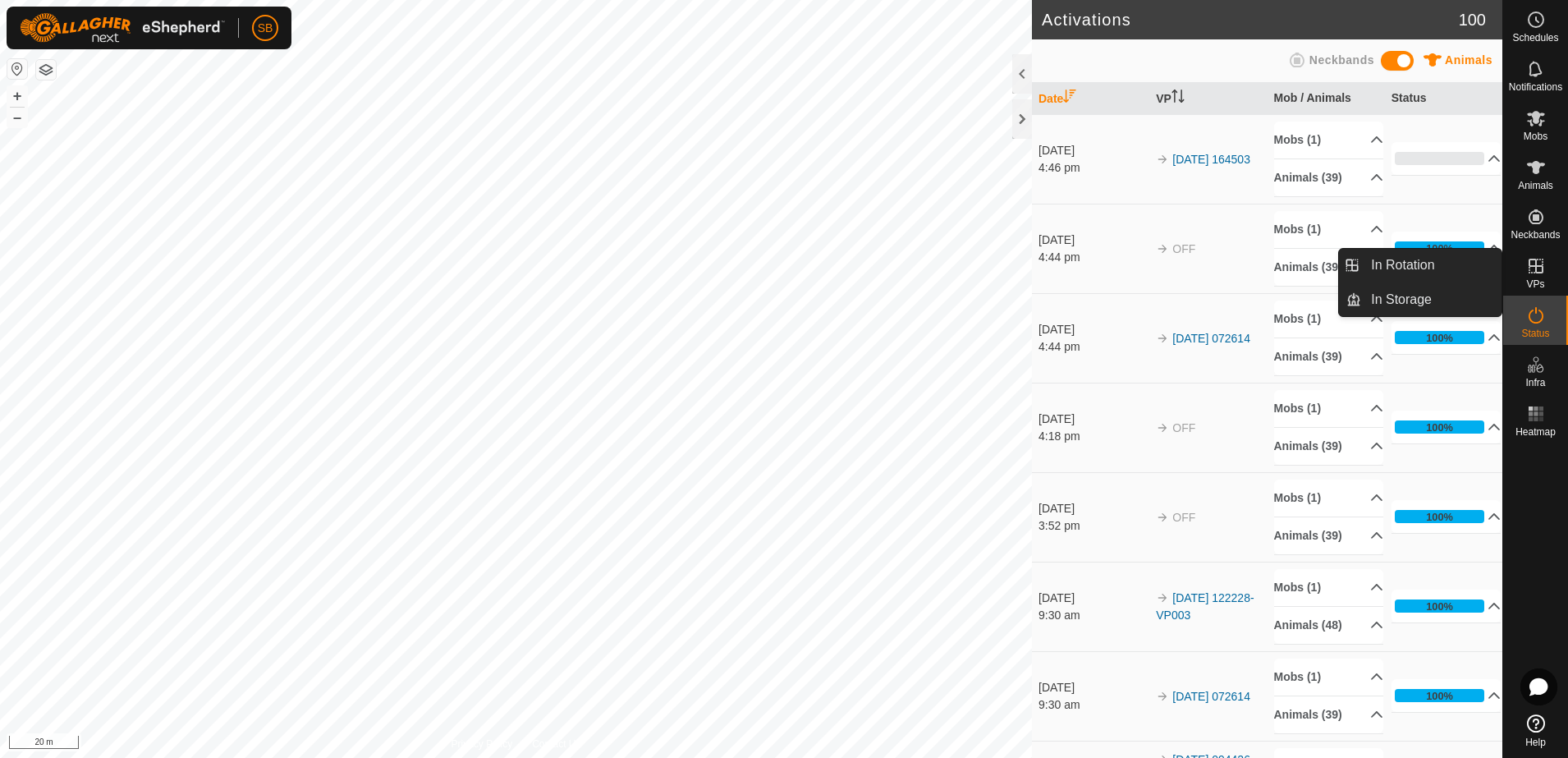
click at [1539, 277] on es-virtualpaddocks-svg-icon at bounding box center [1535, 265] width 29 height 26
click at [1423, 265] on link "In Rotation" at bounding box center [1432, 264] width 140 height 33
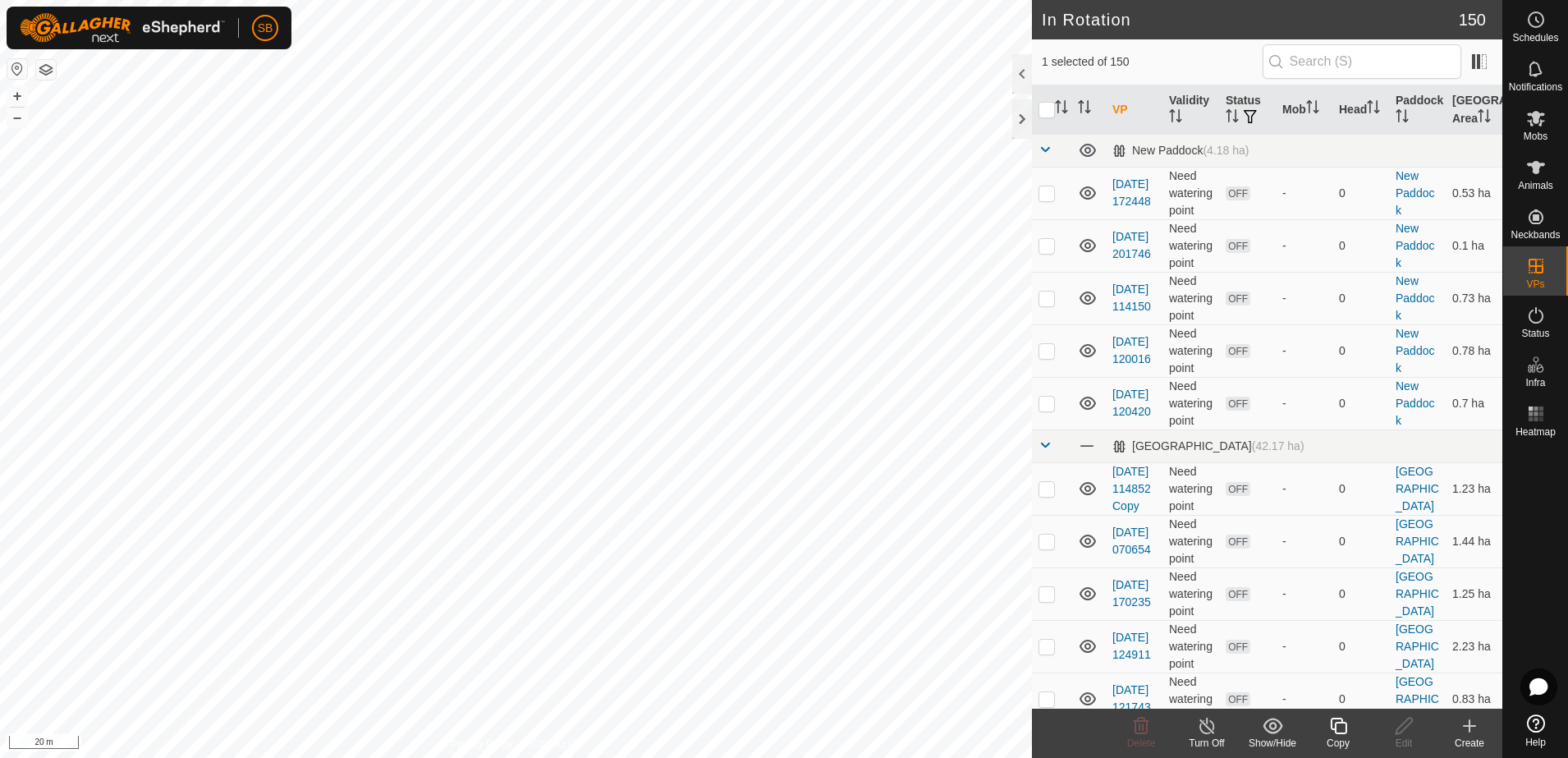
click at [1467, 735] on icon at bounding box center [1470, 726] width 20 height 20
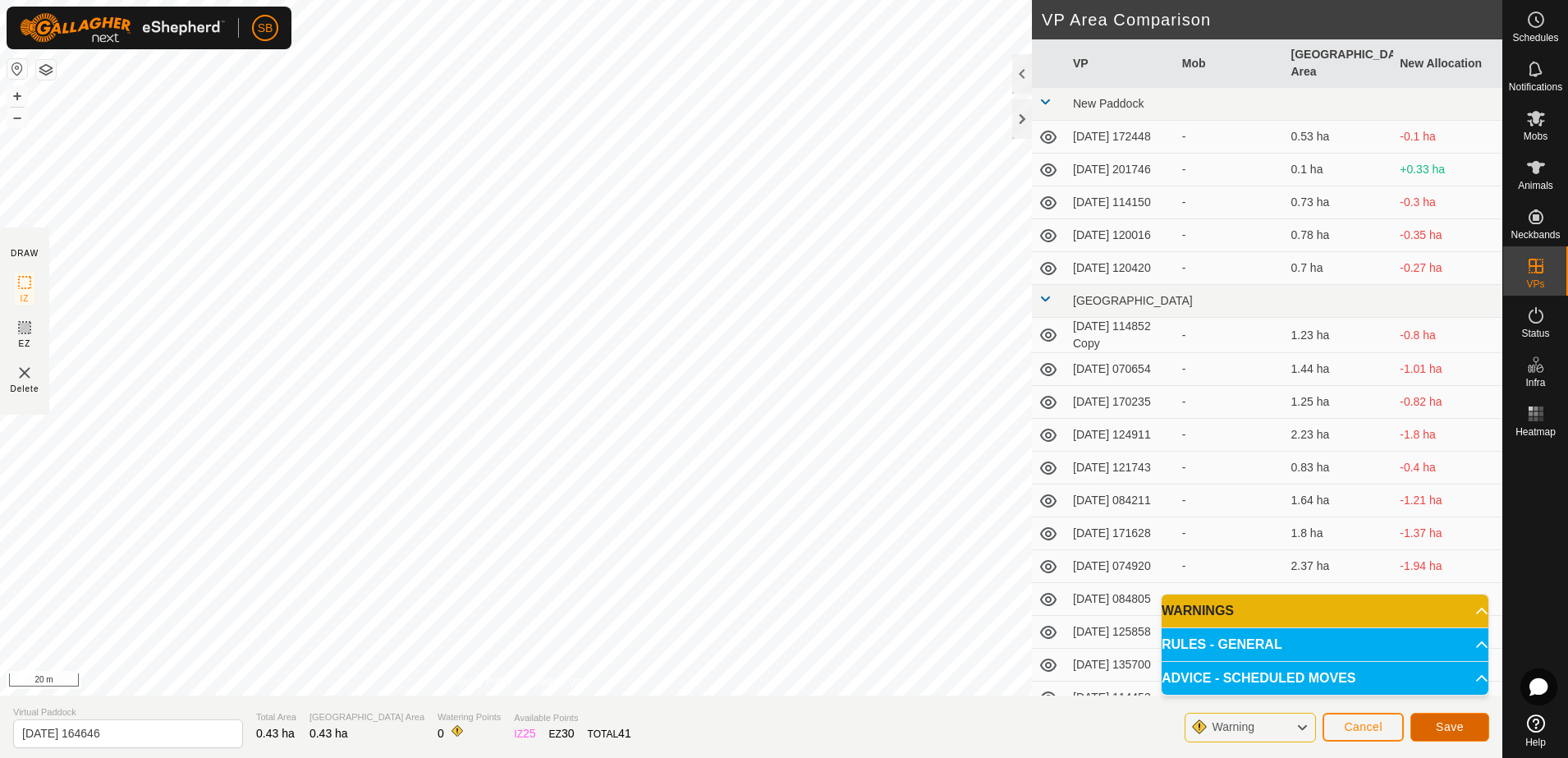
click at [1460, 725] on span "Save" at bounding box center [1449, 727] width 28 height 13
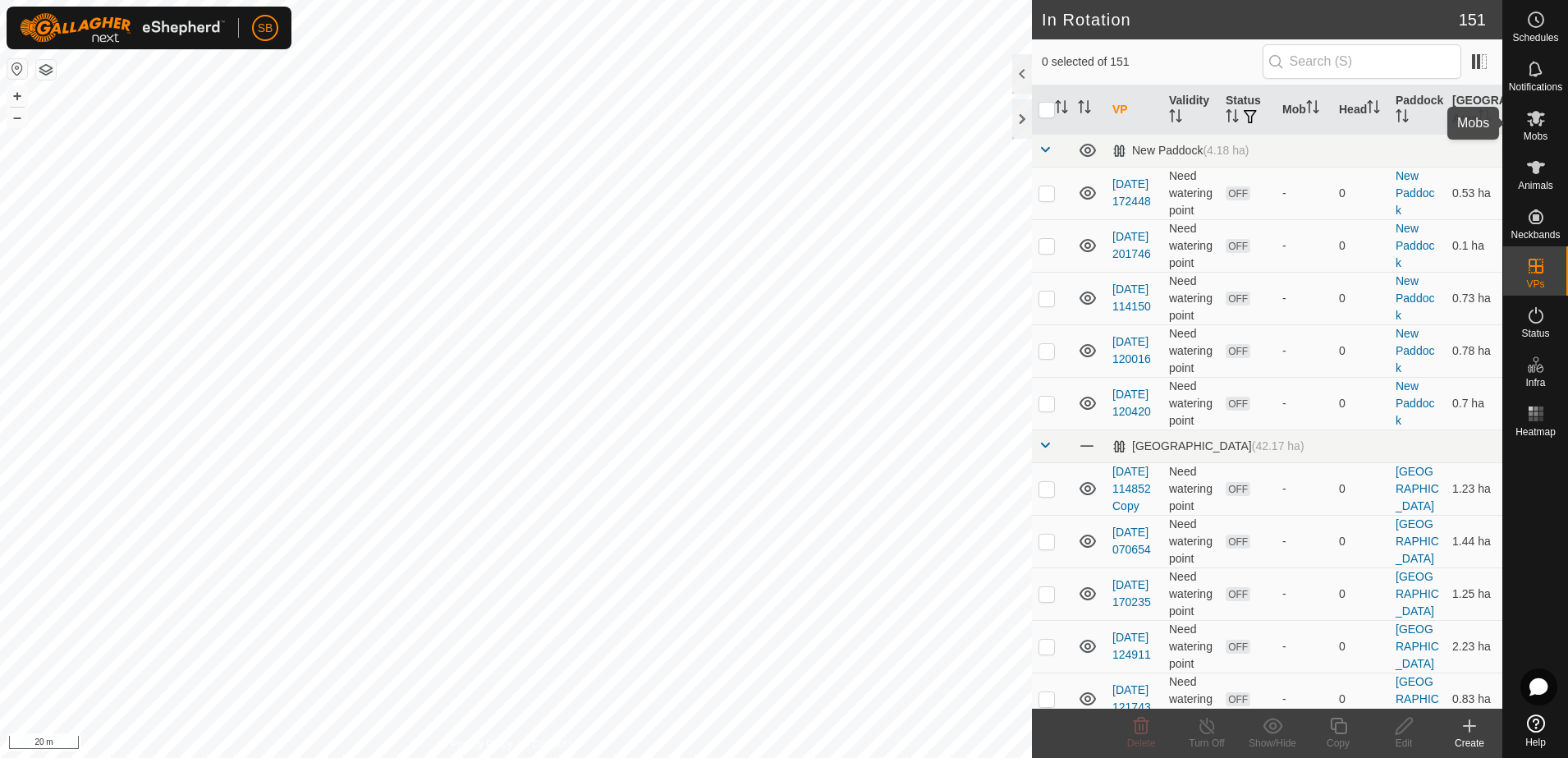
click at [1541, 133] on span "Mobs" at bounding box center [1535, 136] width 23 height 10
click at [1334, 732] on icon at bounding box center [1339, 726] width 21 height 20
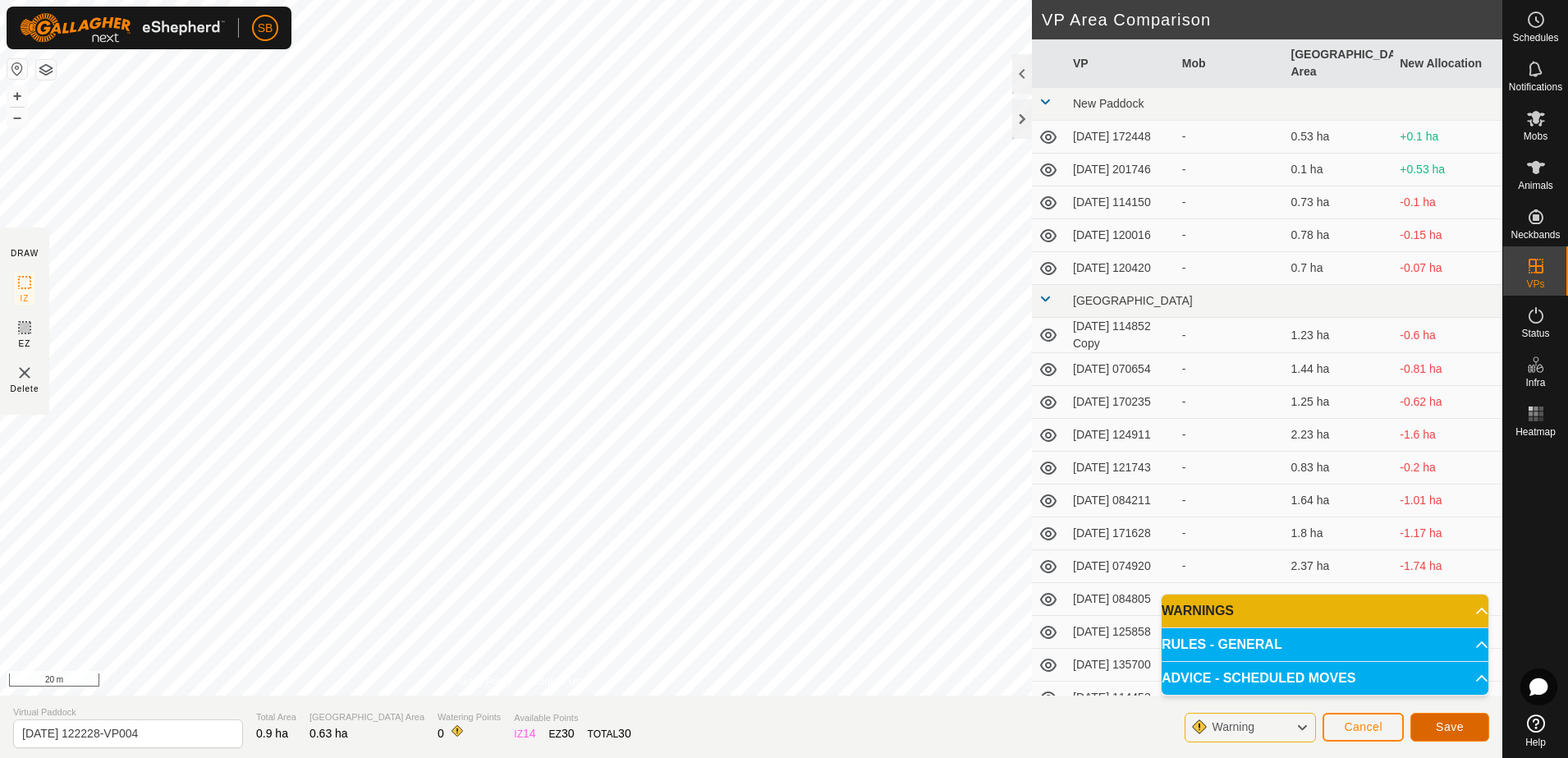
click at [1451, 730] on span "Save" at bounding box center [1449, 727] width 28 height 13
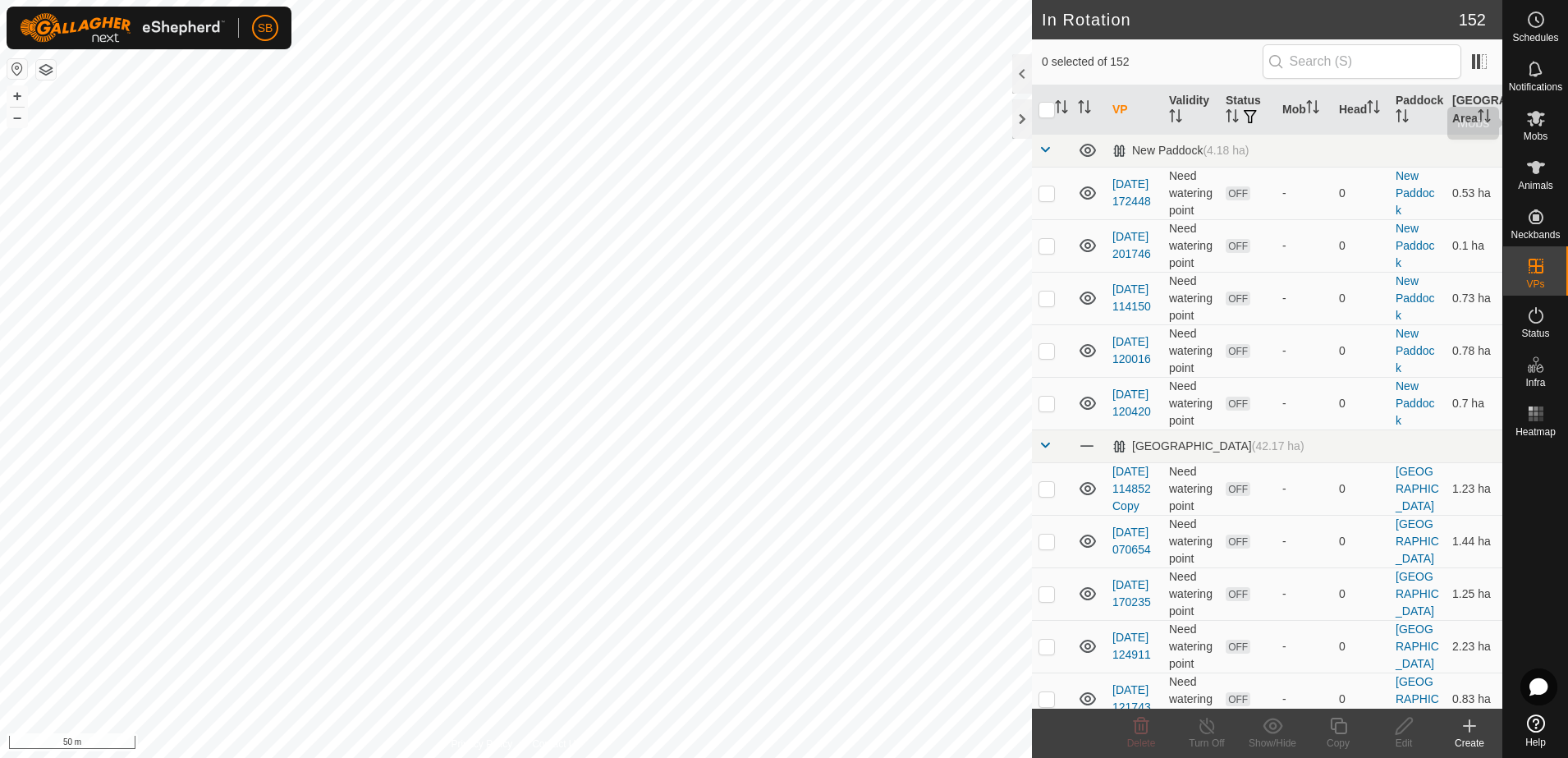
click at [1543, 127] on icon at bounding box center [1536, 119] width 20 height 20
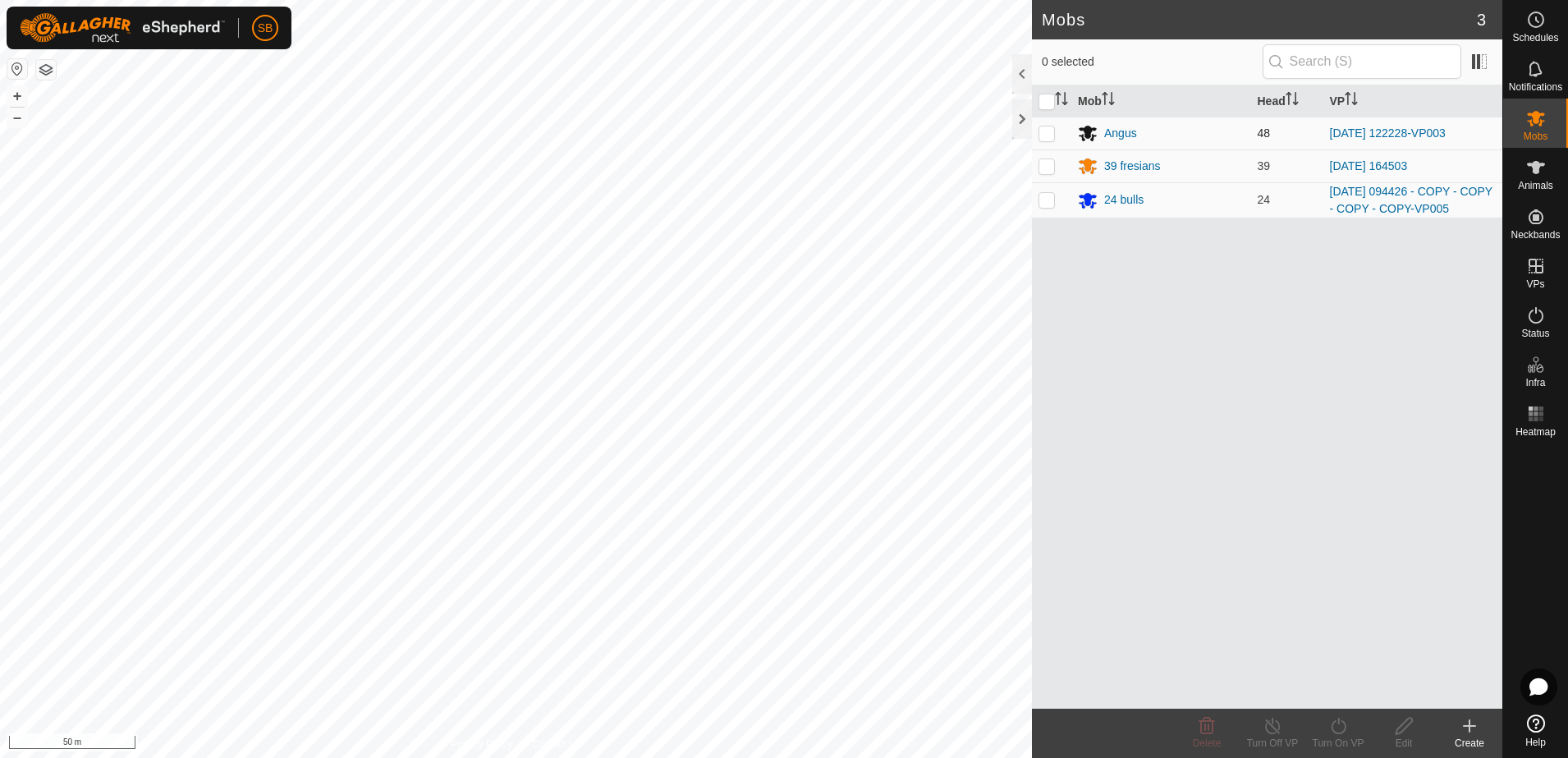
click at [1045, 137] on p-checkbox at bounding box center [1047, 133] width 17 height 13
checkbox input "true"
click at [1338, 737] on div "Turn On VP" at bounding box center [1338, 744] width 66 height 15
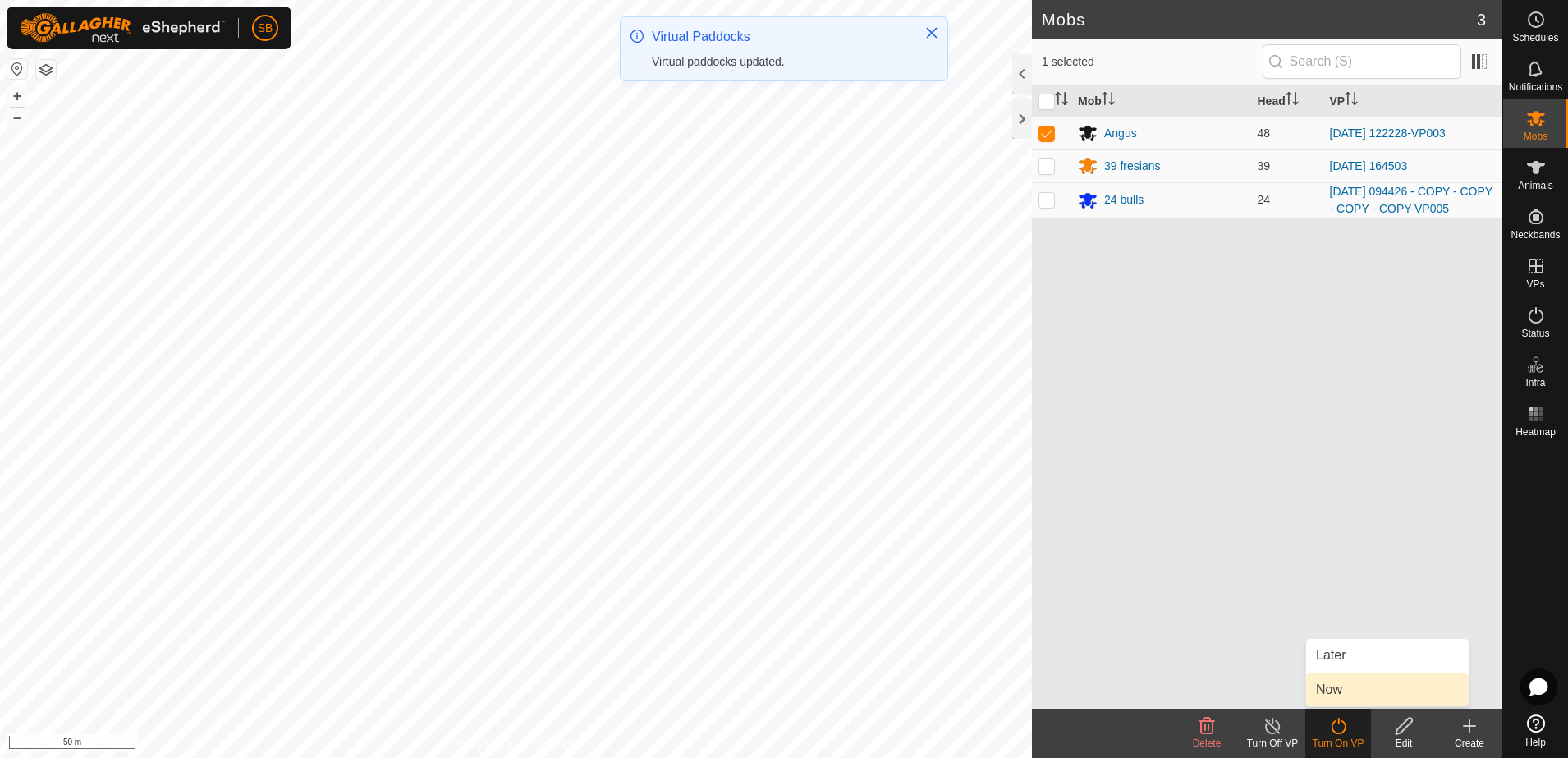
click at [1337, 683] on link "Now" at bounding box center [1387, 689] width 162 height 33
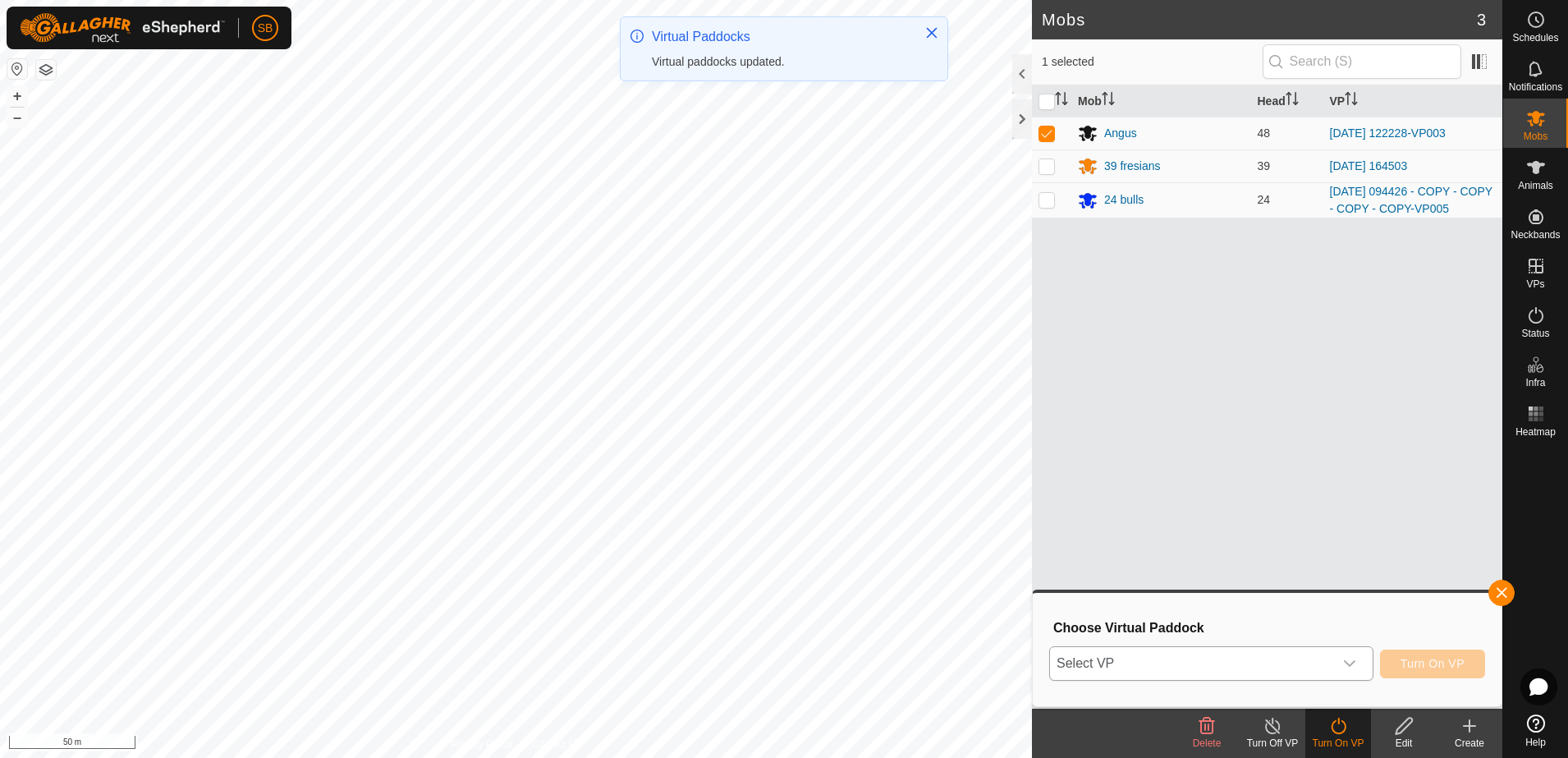
click at [1236, 658] on span "Select VP" at bounding box center [1192, 663] width 283 height 33
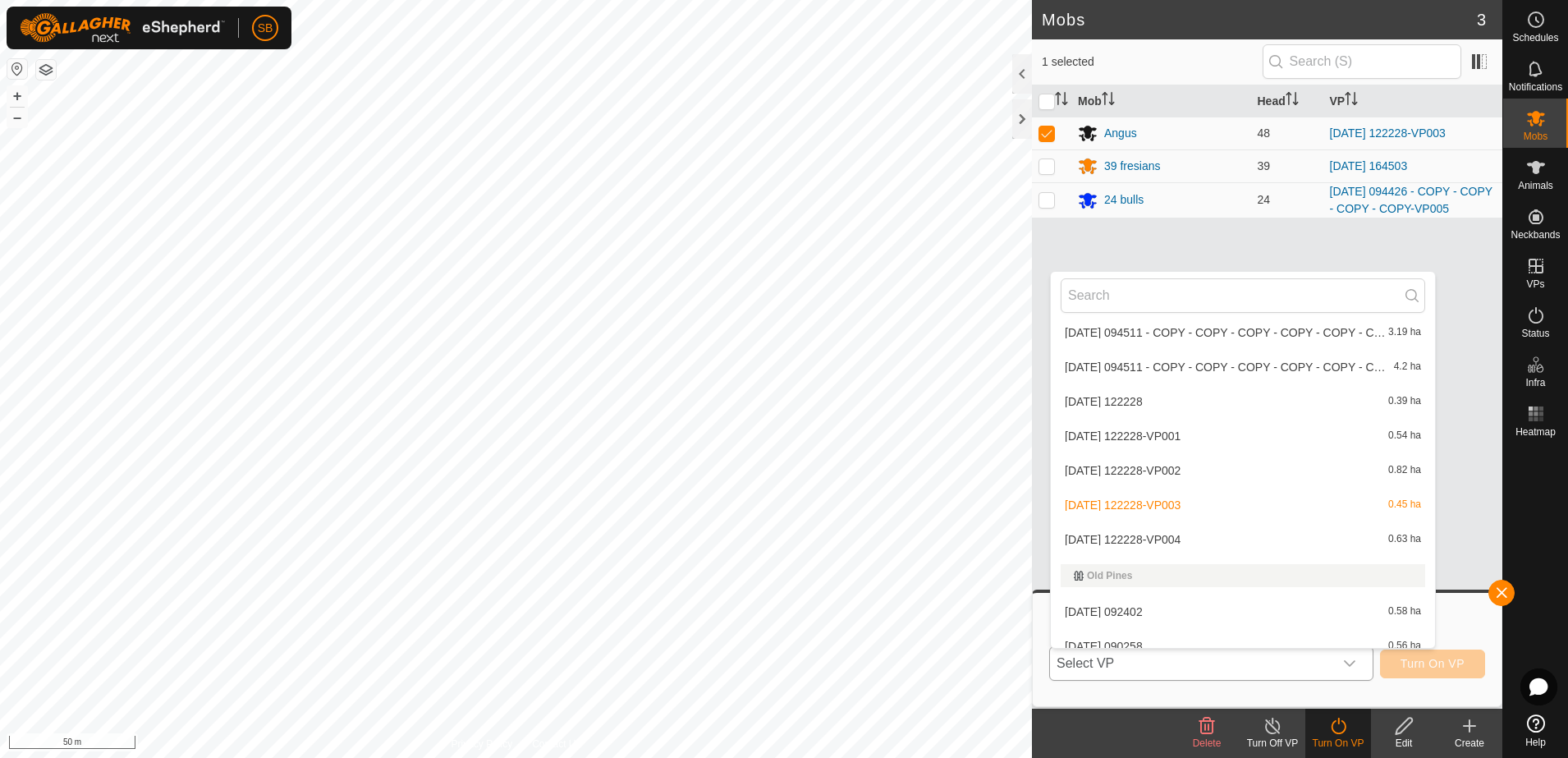
scroll to position [2896, 0]
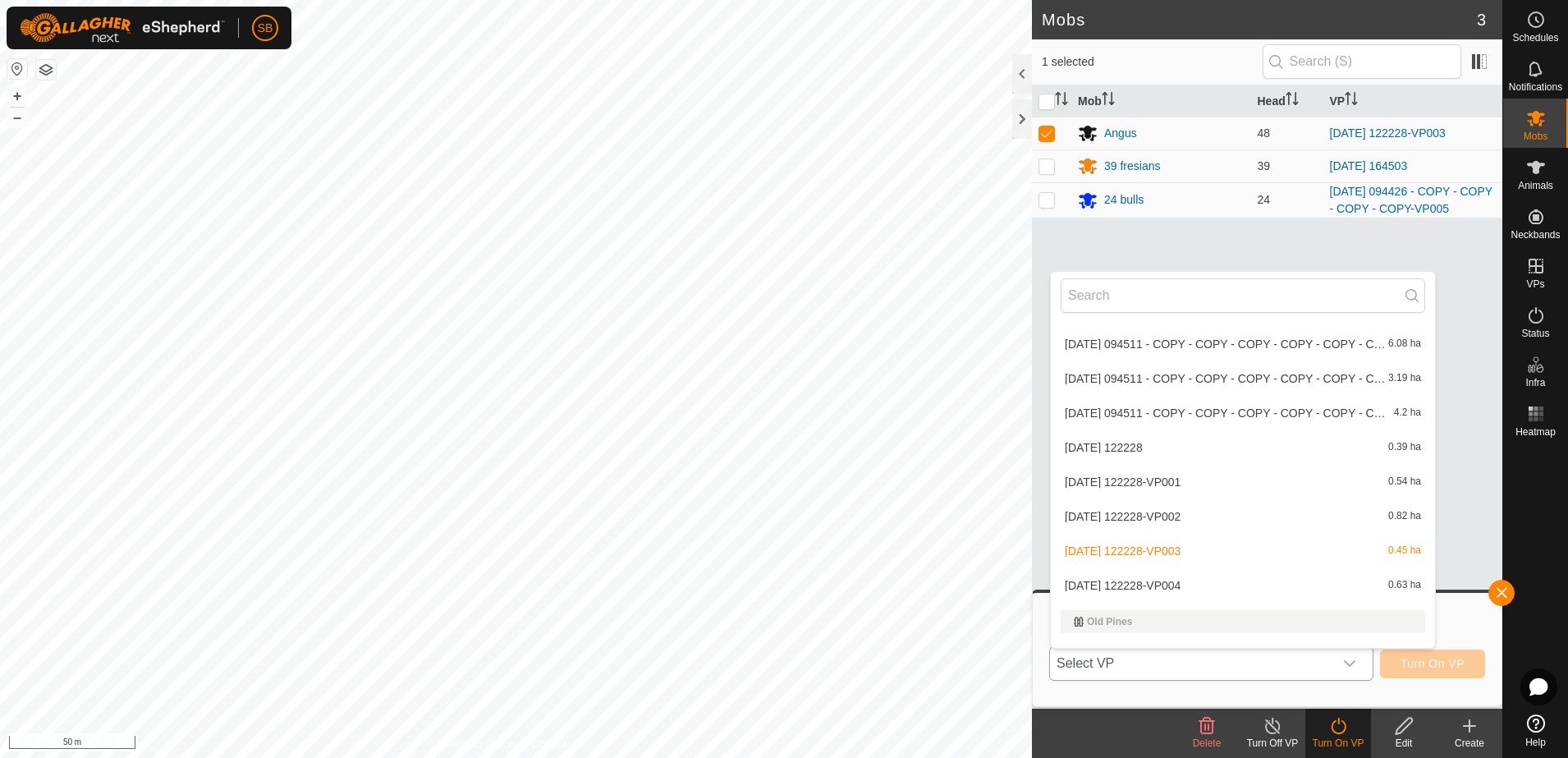
click at [1170, 581] on li "[DATE] 122228-VP004 0.63 ha" at bounding box center [1243, 585] width 384 height 33
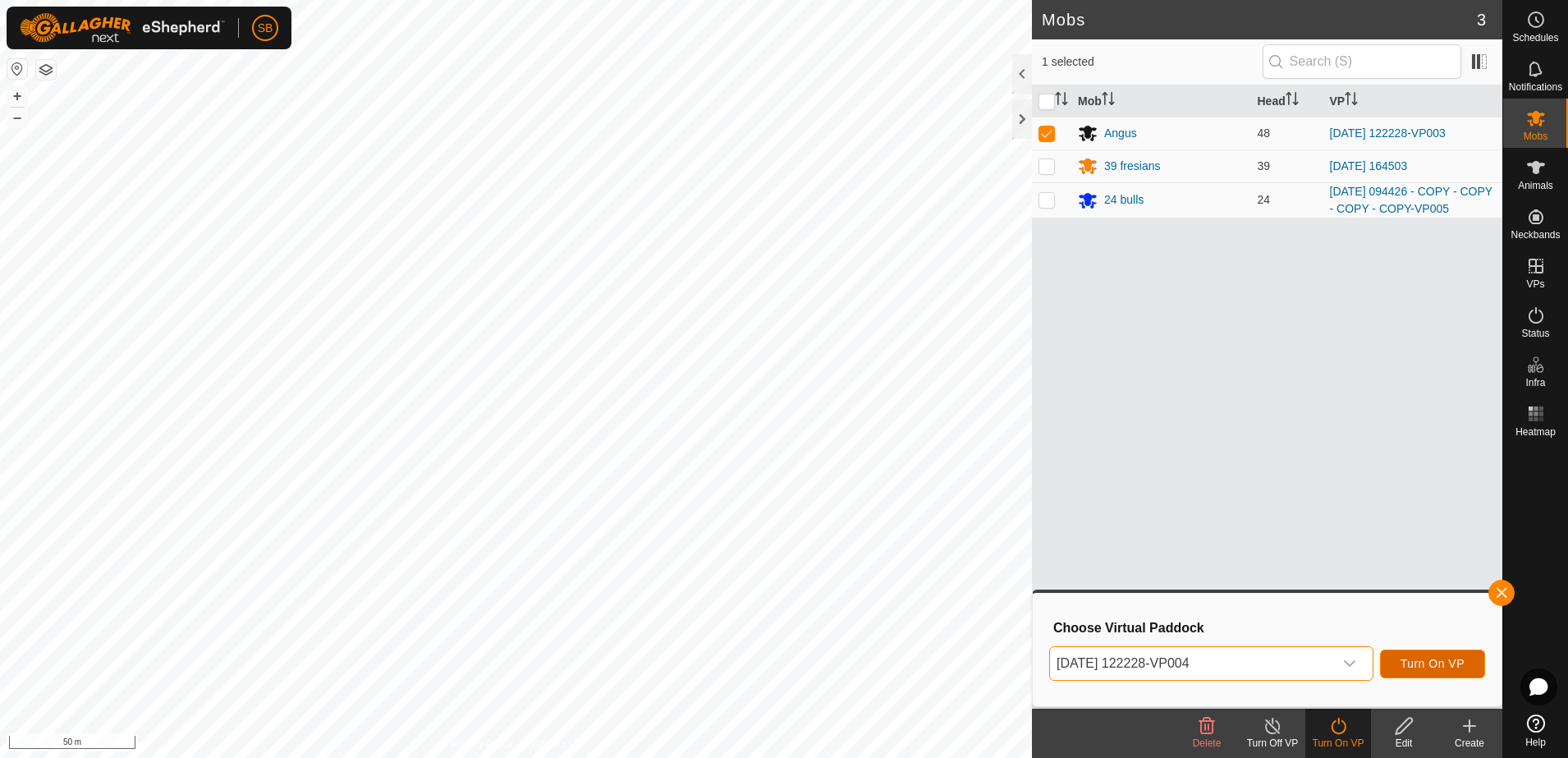
click at [1432, 663] on span "Turn On VP" at bounding box center [1433, 663] width 64 height 13
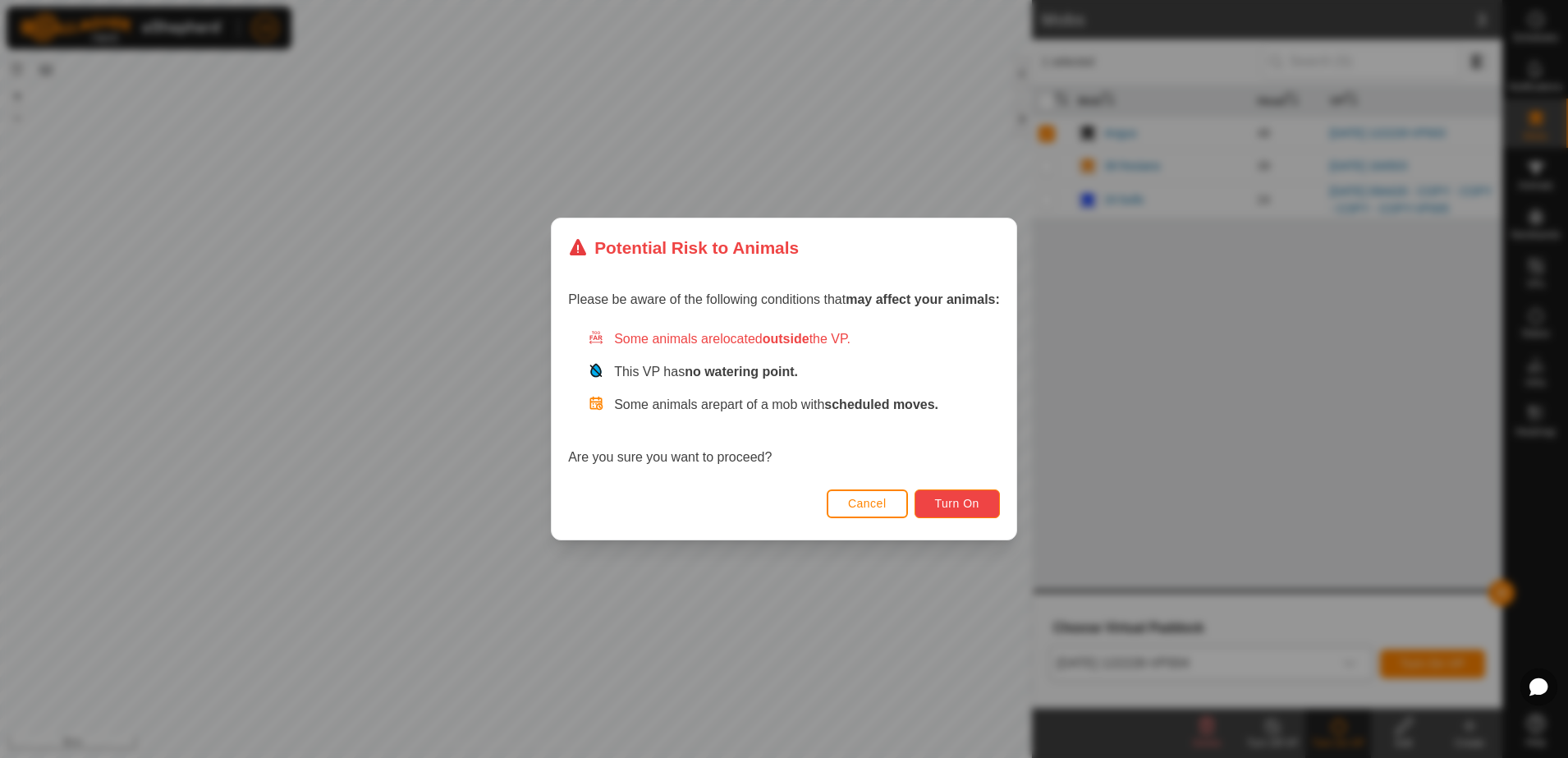
click at [953, 497] on span "Turn On" at bounding box center [957, 504] width 44 height 13
